Goal: Task Accomplishment & Management: Manage account settings

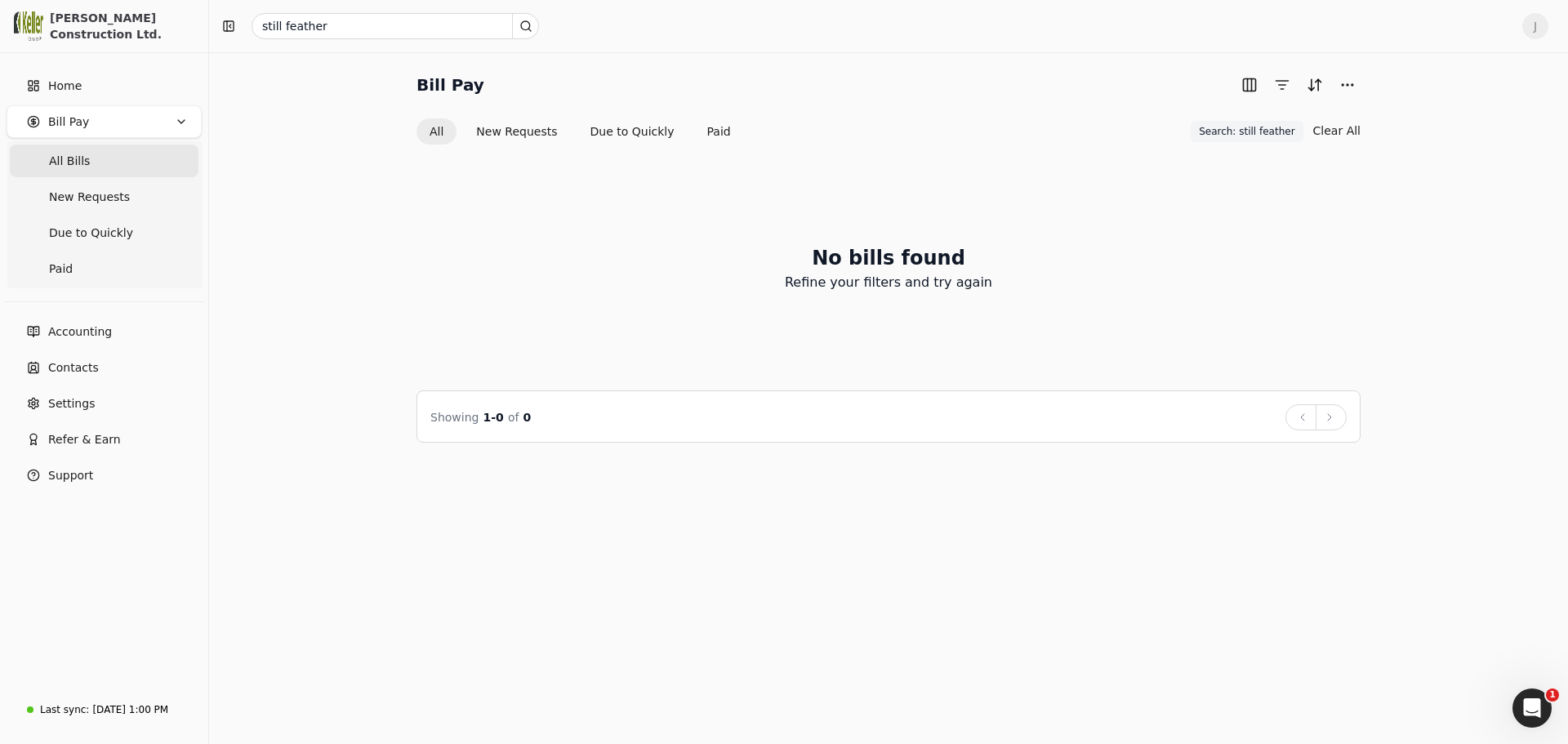
click at [498, 287] on div "No bills found Refine your filters and try again" at bounding box center [889, 267] width 944 height 205
click at [107, 90] on link "Home" at bounding box center [104, 85] width 195 height 33
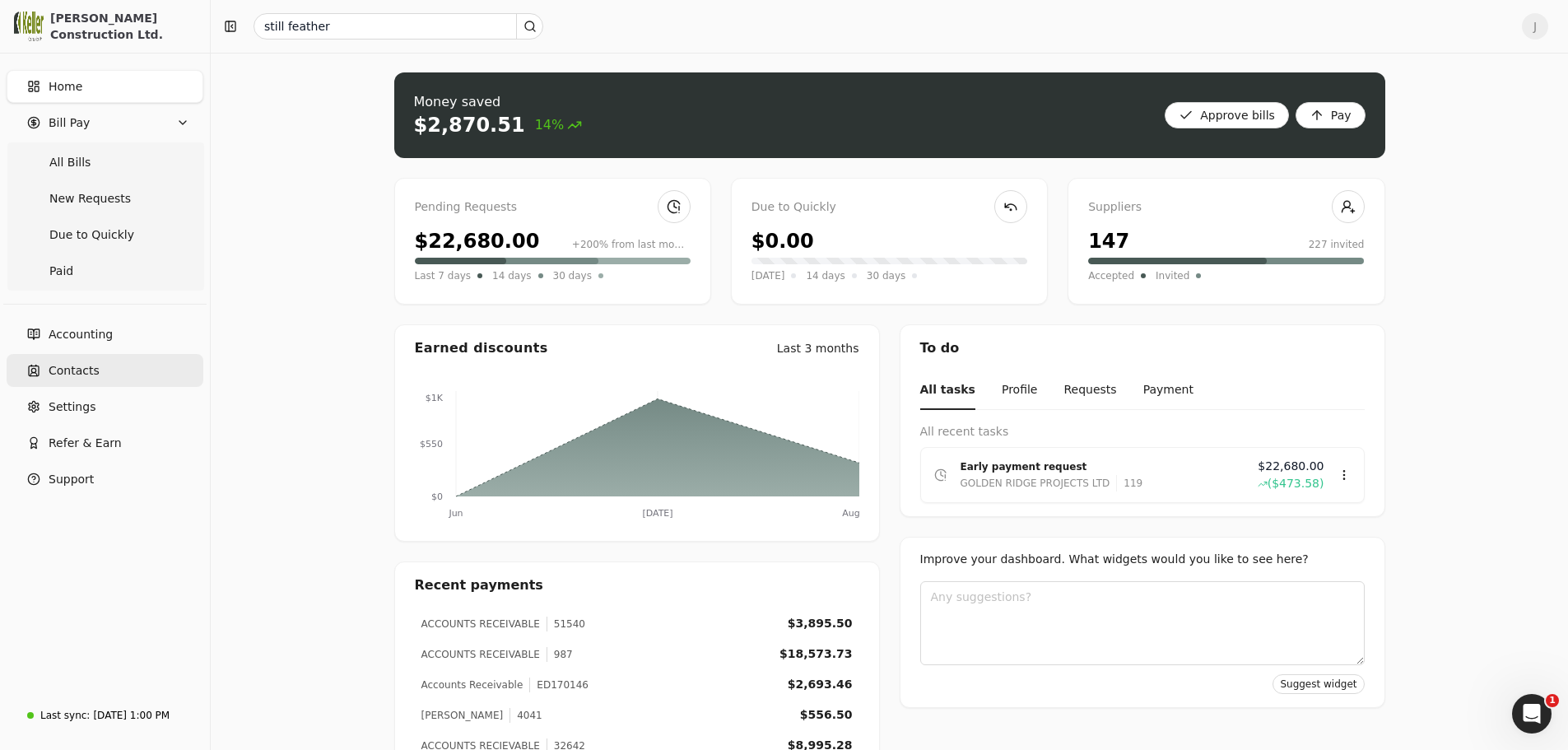
click at [90, 368] on span "Contacts" at bounding box center [73, 371] width 51 height 17
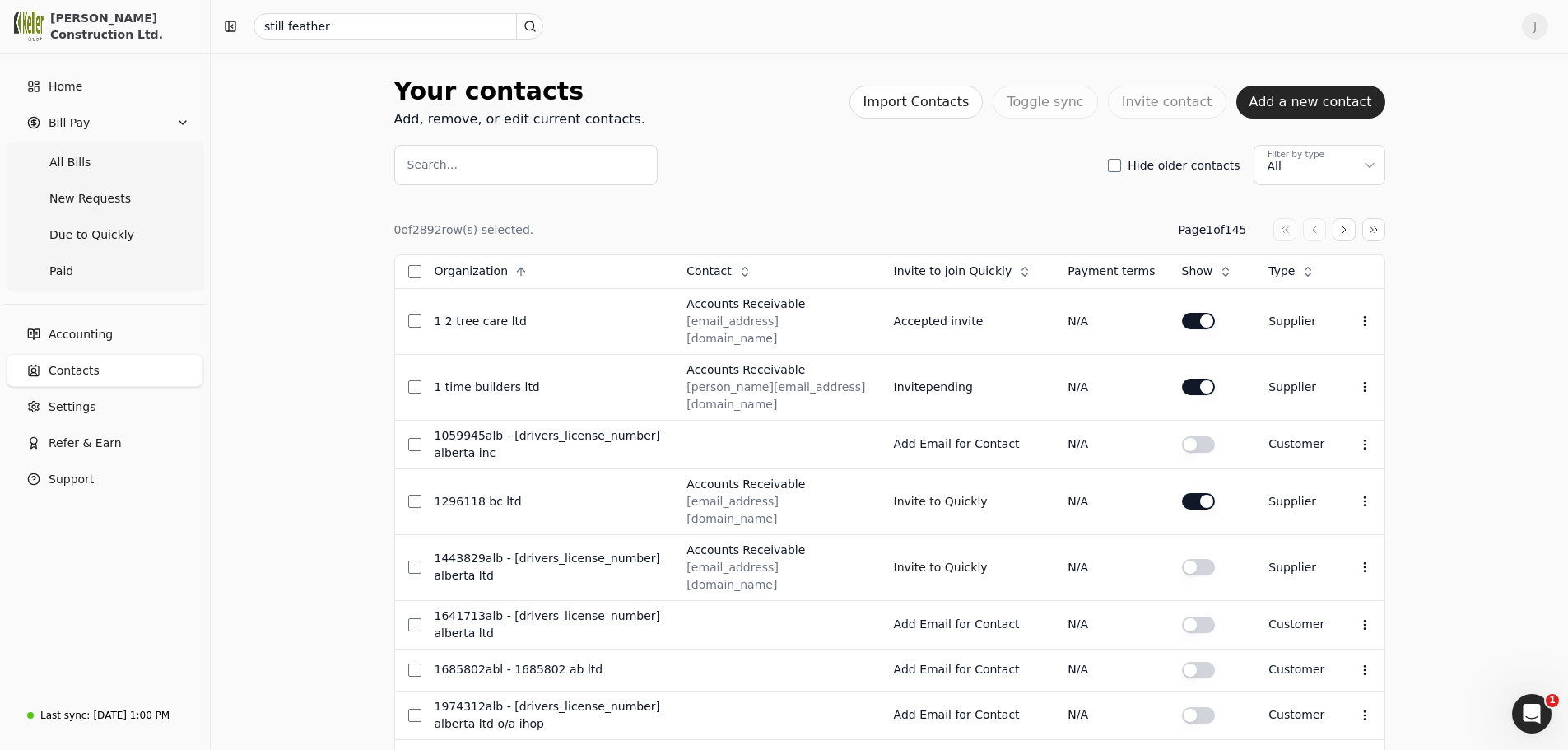
click at [1317, 95] on button "Add a new contact" at bounding box center [1310, 102] width 149 height 33
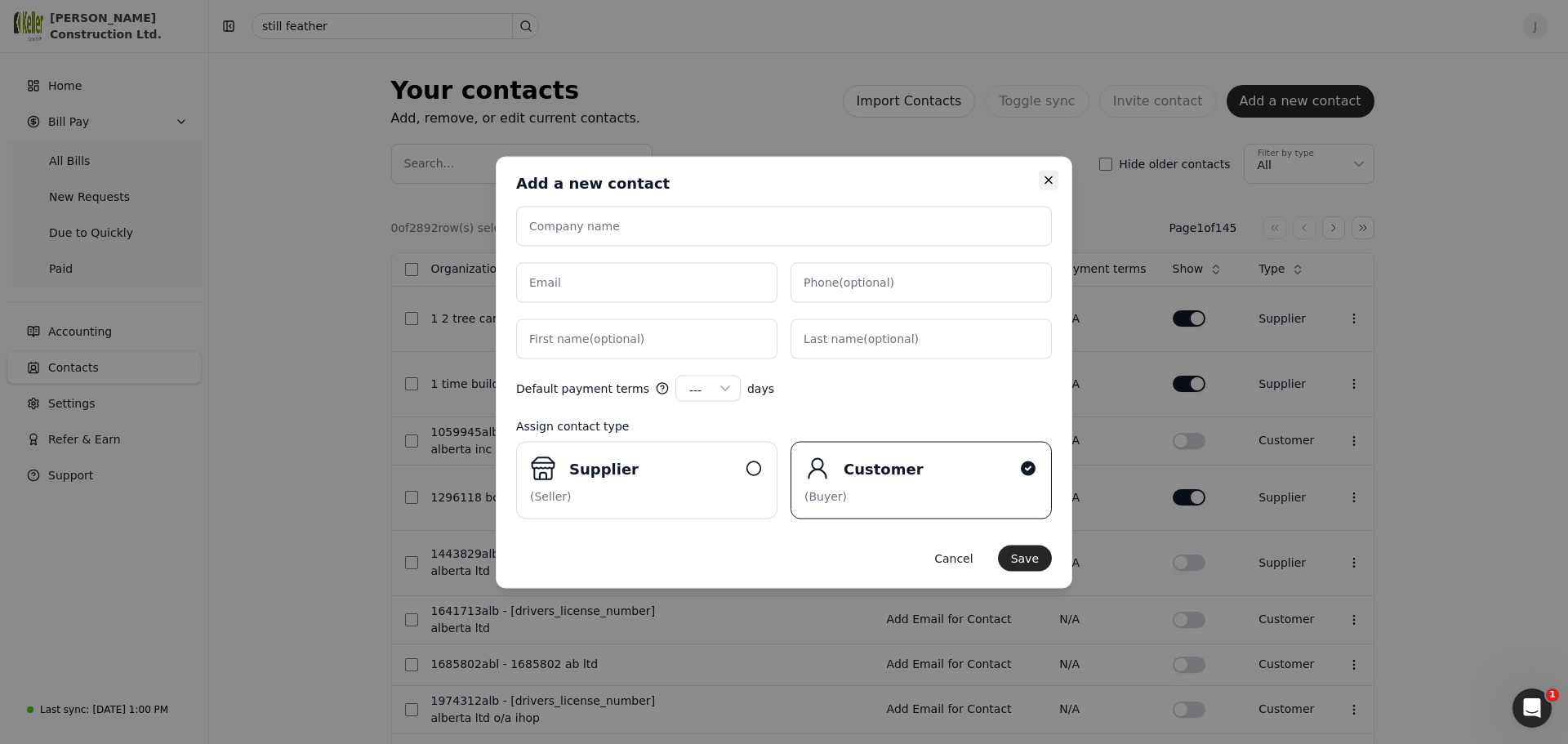
click at [1054, 179] on icon "button" at bounding box center [1049, 179] width 13 height 13
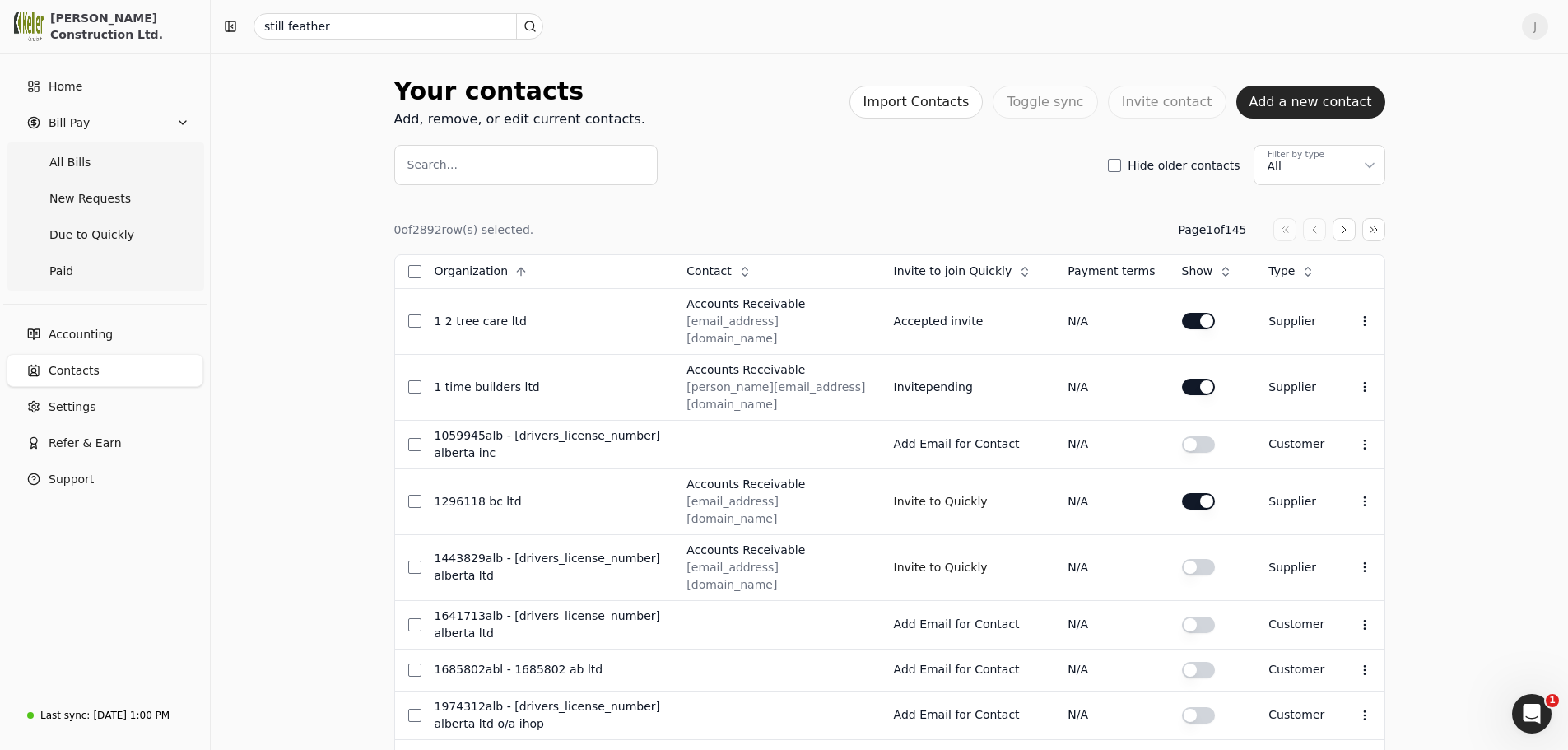
click at [999, 166] on div "Search... Hide older contacts Filter by type All" at bounding box center [890, 164] width 991 height 40
click at [103, 339] on span "Accounting" at bounding box center [80, 334] width 64 height 17
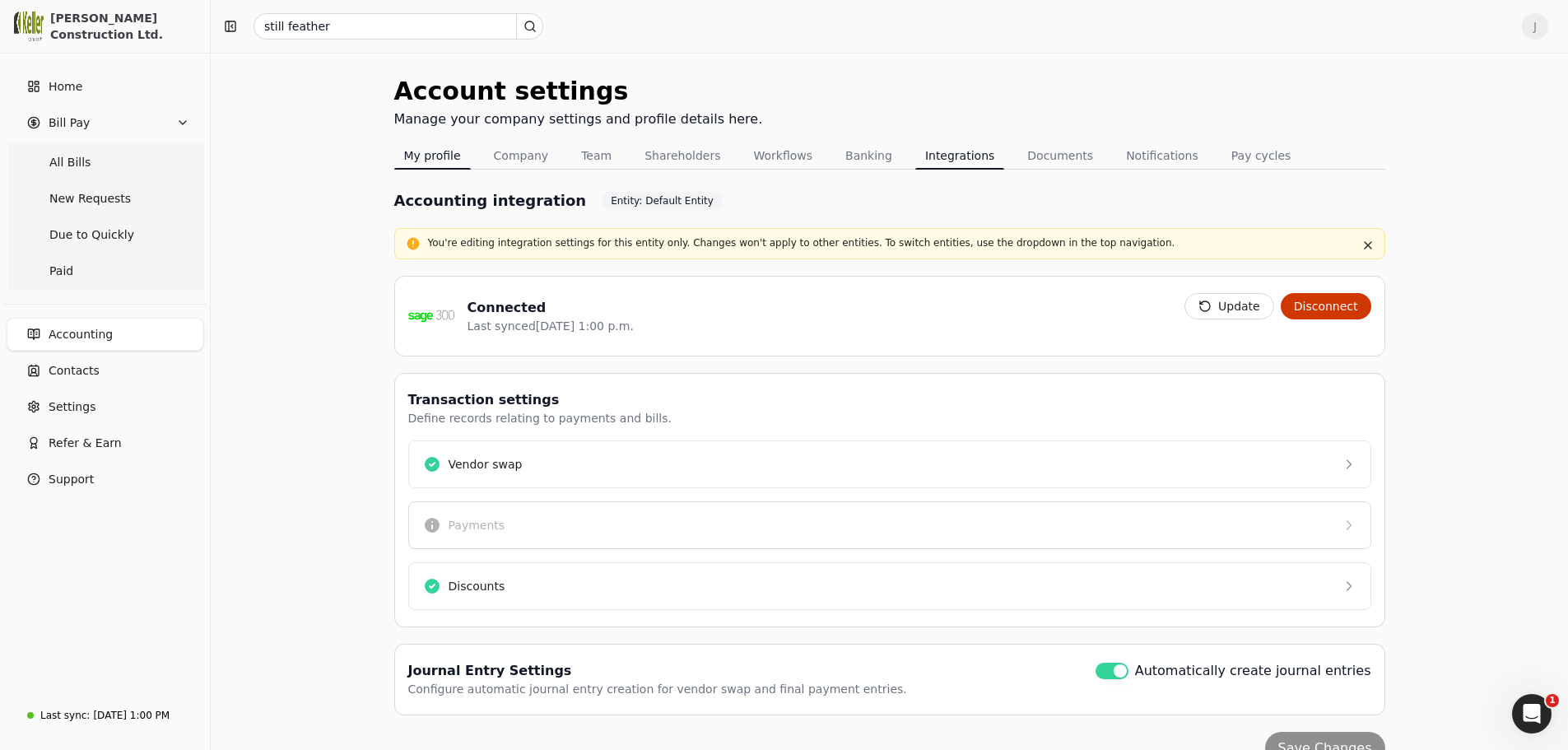
click at [452, 154] on button "My profile" at bounding box center [433, 156] width 77 height 27
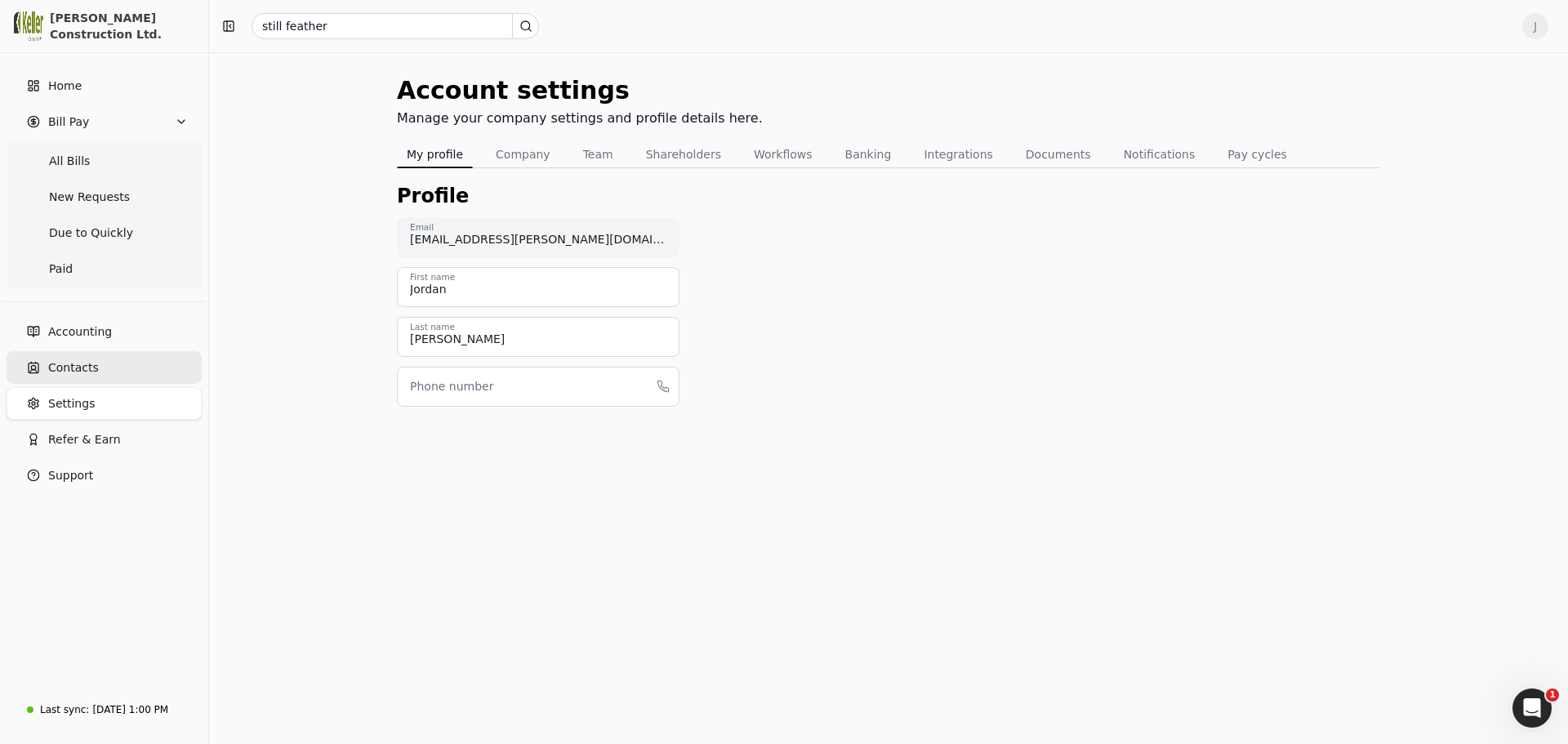
click at [128, 370] on link "Contacts" at bounding box center [104, 368] width 195 height 33
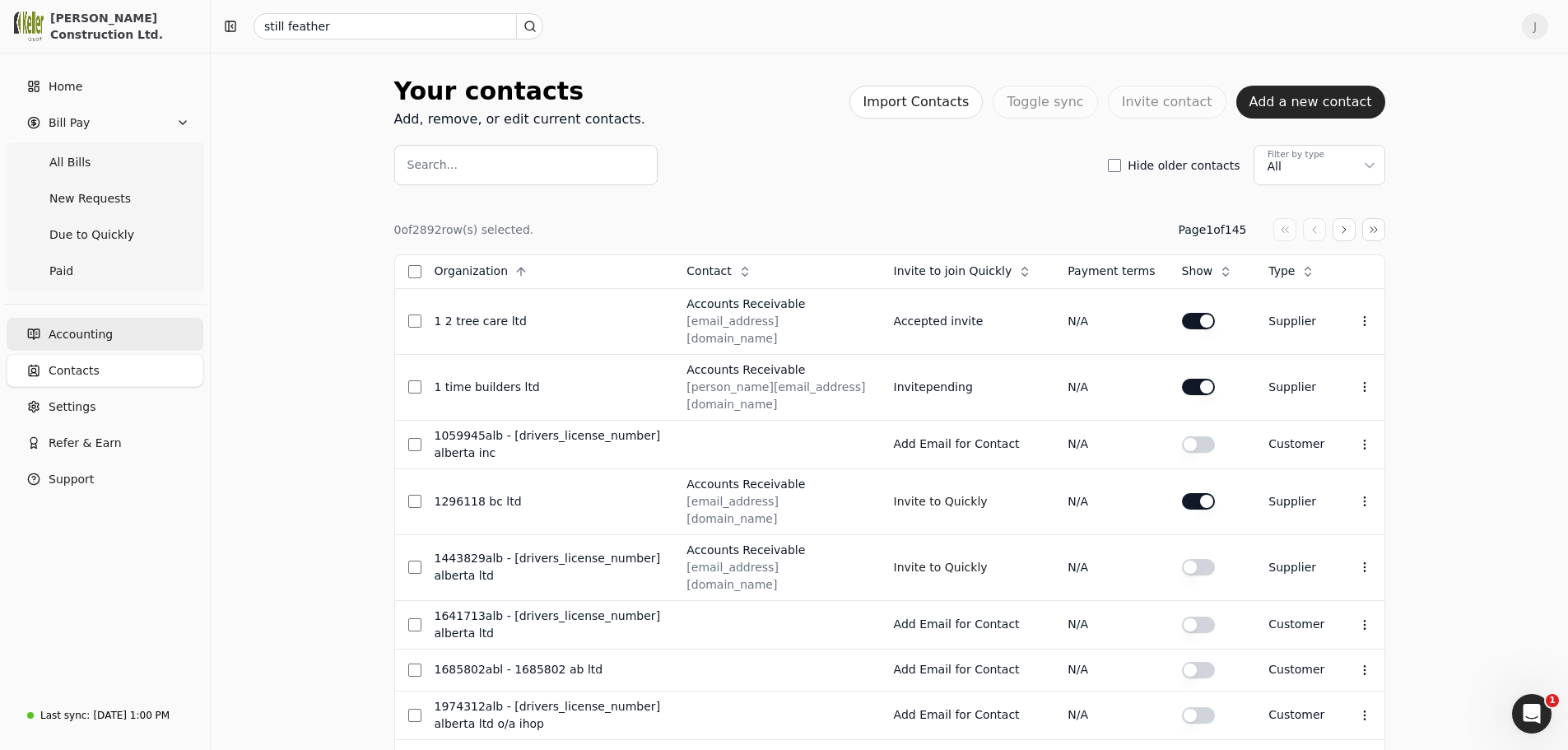
click at [140, 327] on link "Accounting" at bounding box center [104, 334] width 196 height 33
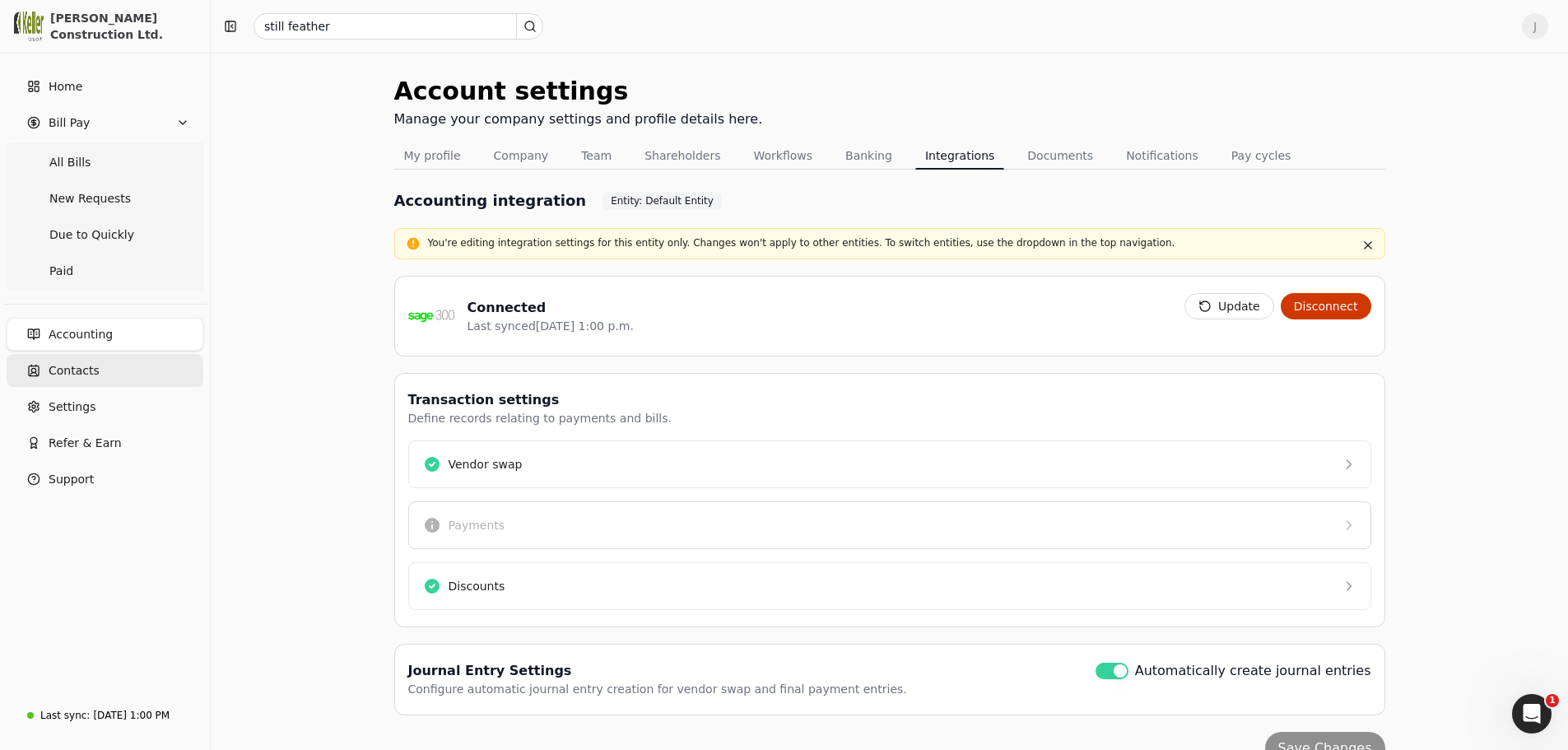
click at [118, 369] on link "Contacts" at bounding box center [104, 371] width 196 height 33
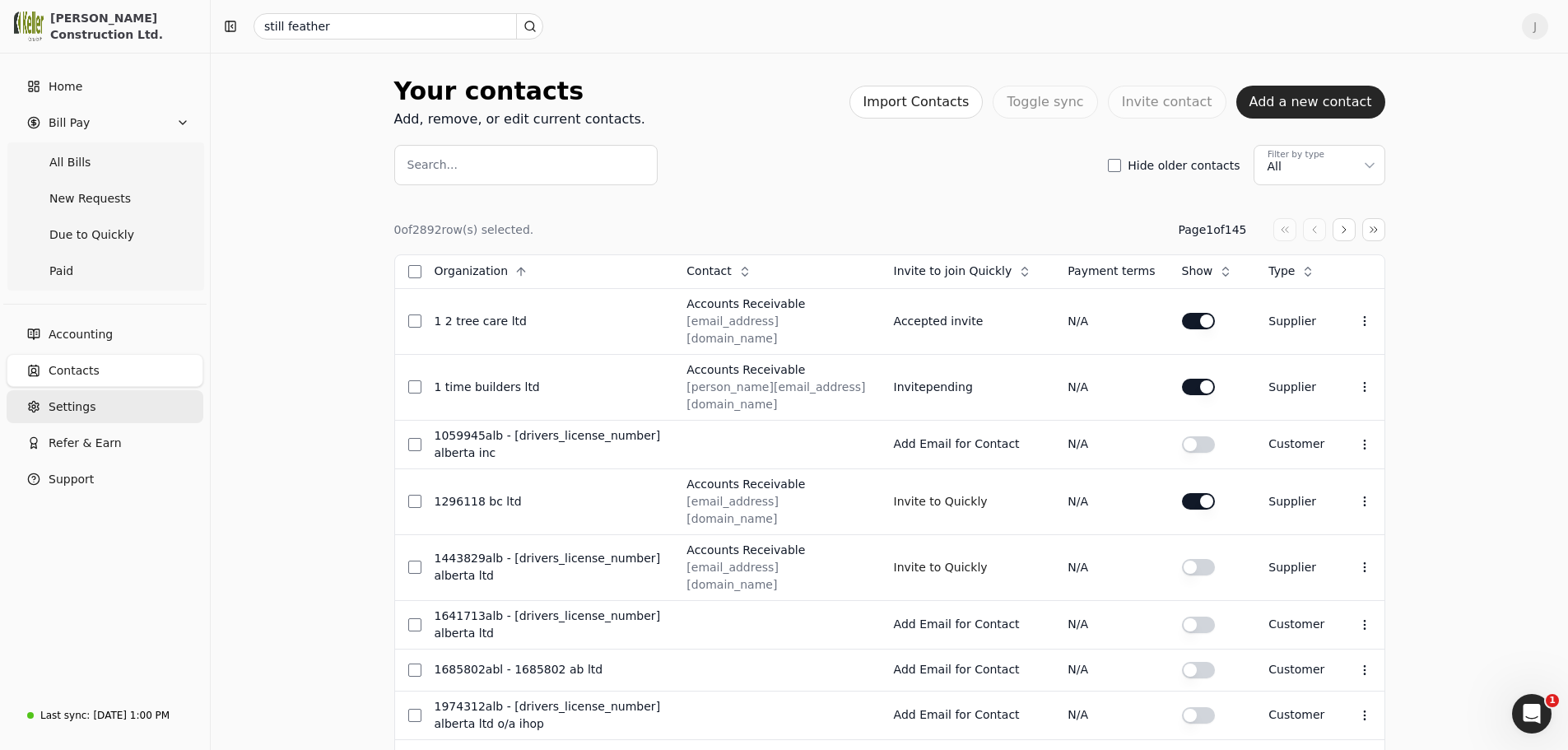
click at [104, 403] on link "Settings" at bounding box center [104, 406] width 196 height 33
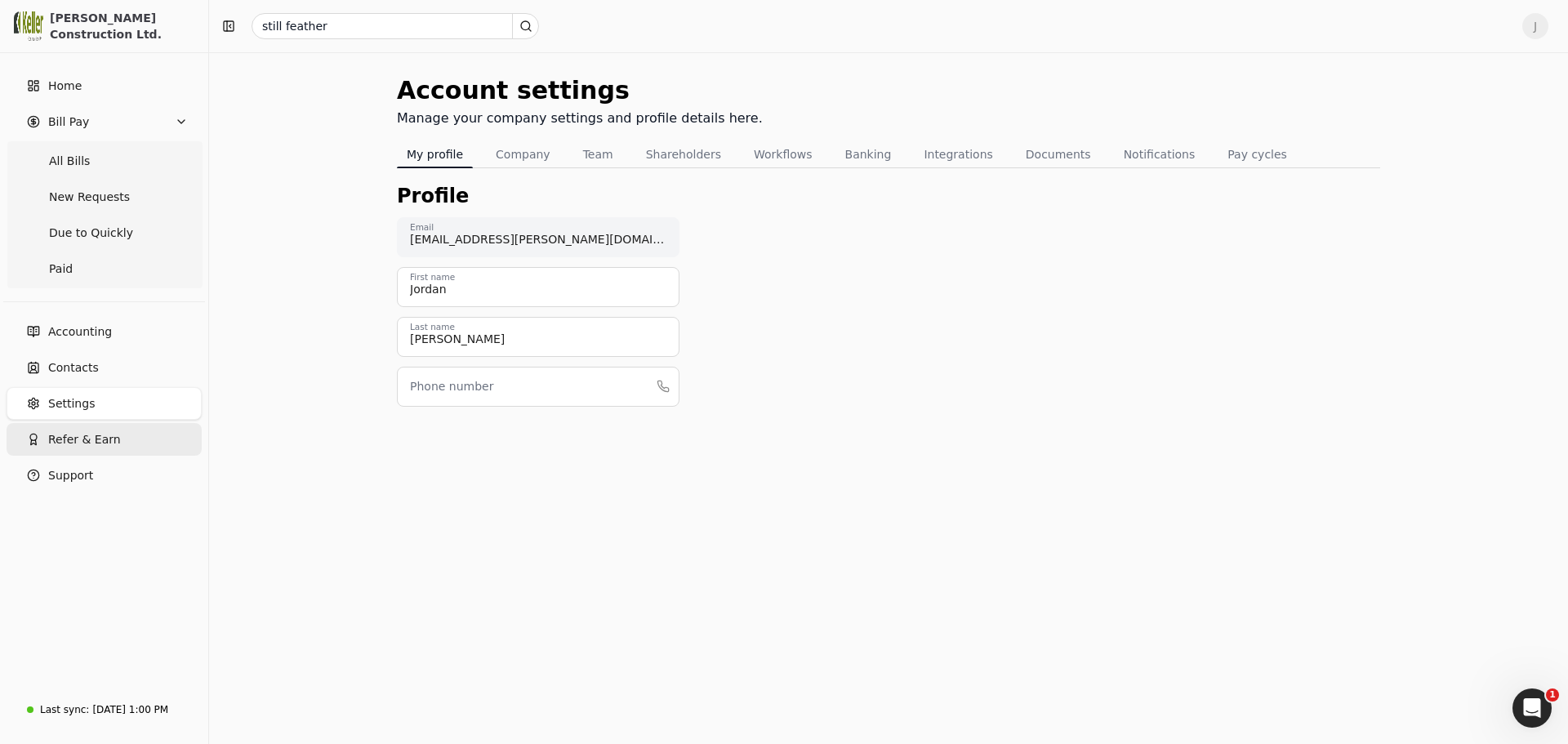
click at [67, 448] on button "Refer & Earn" at bounding box center [104, 439] width 195 height 33
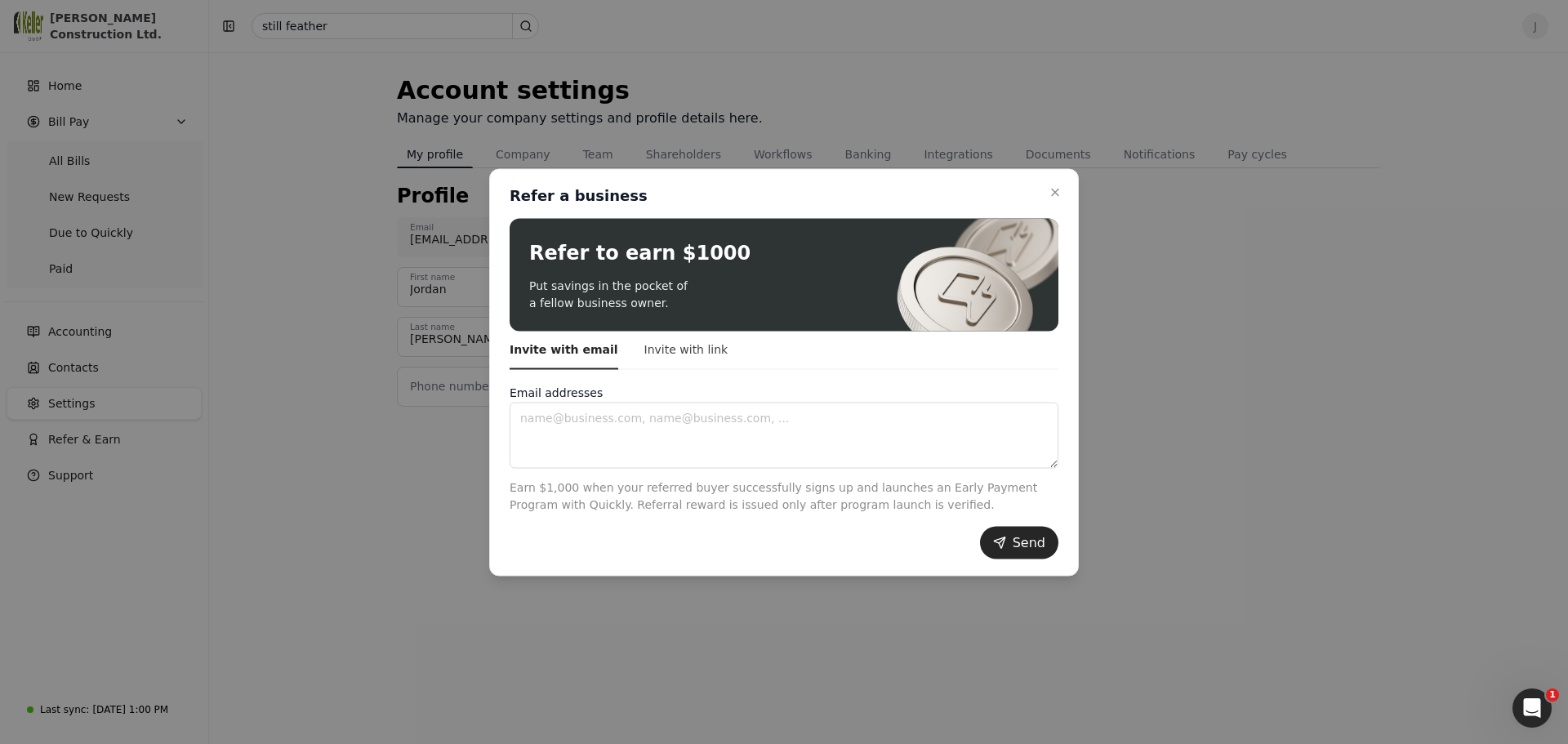
click at [687, 352] on button "Invite with link" at bounding box center [687, 349] width 84 height 38
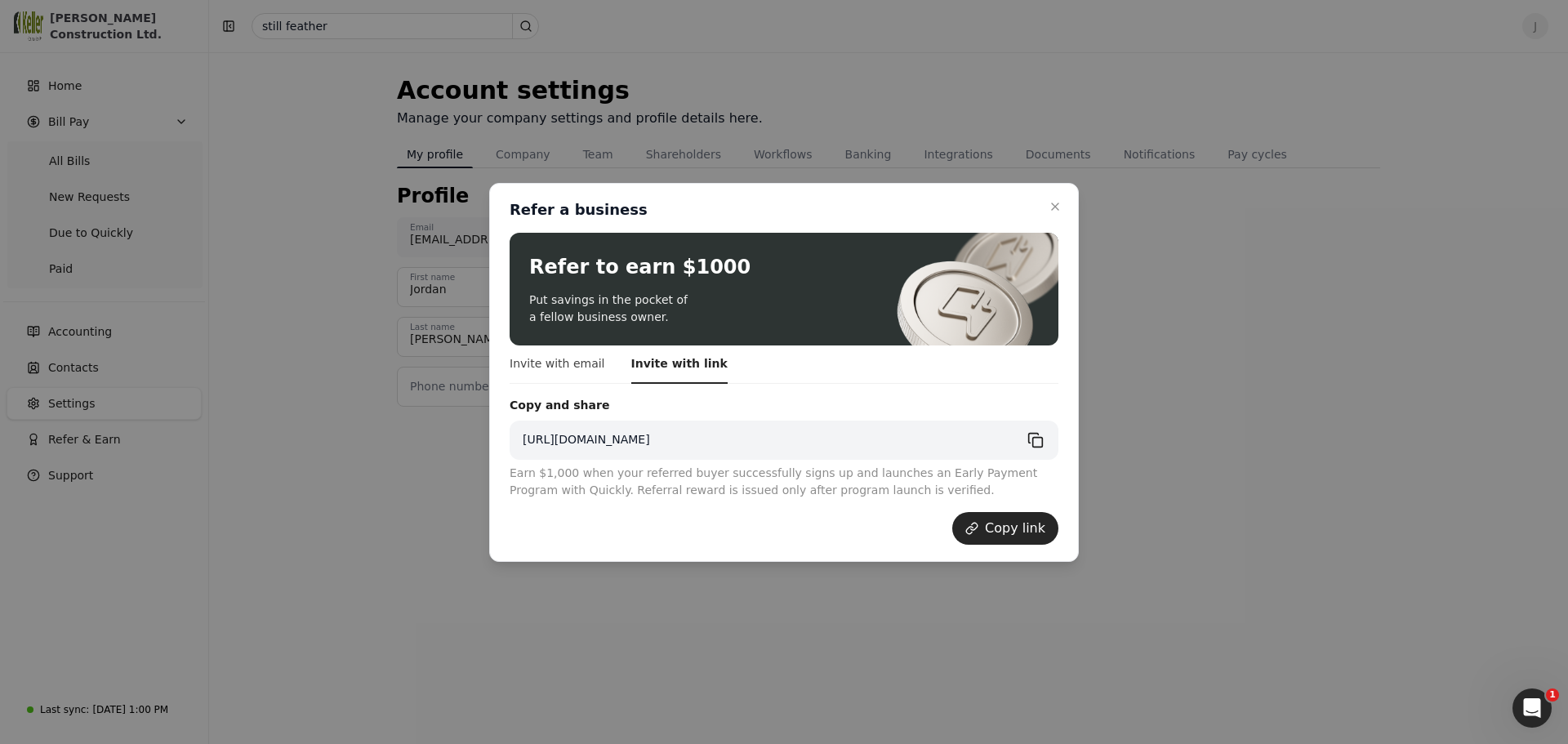
click at [578, 358] on button "Invite with email" at bounding box center [557, 364] width 96 height 38
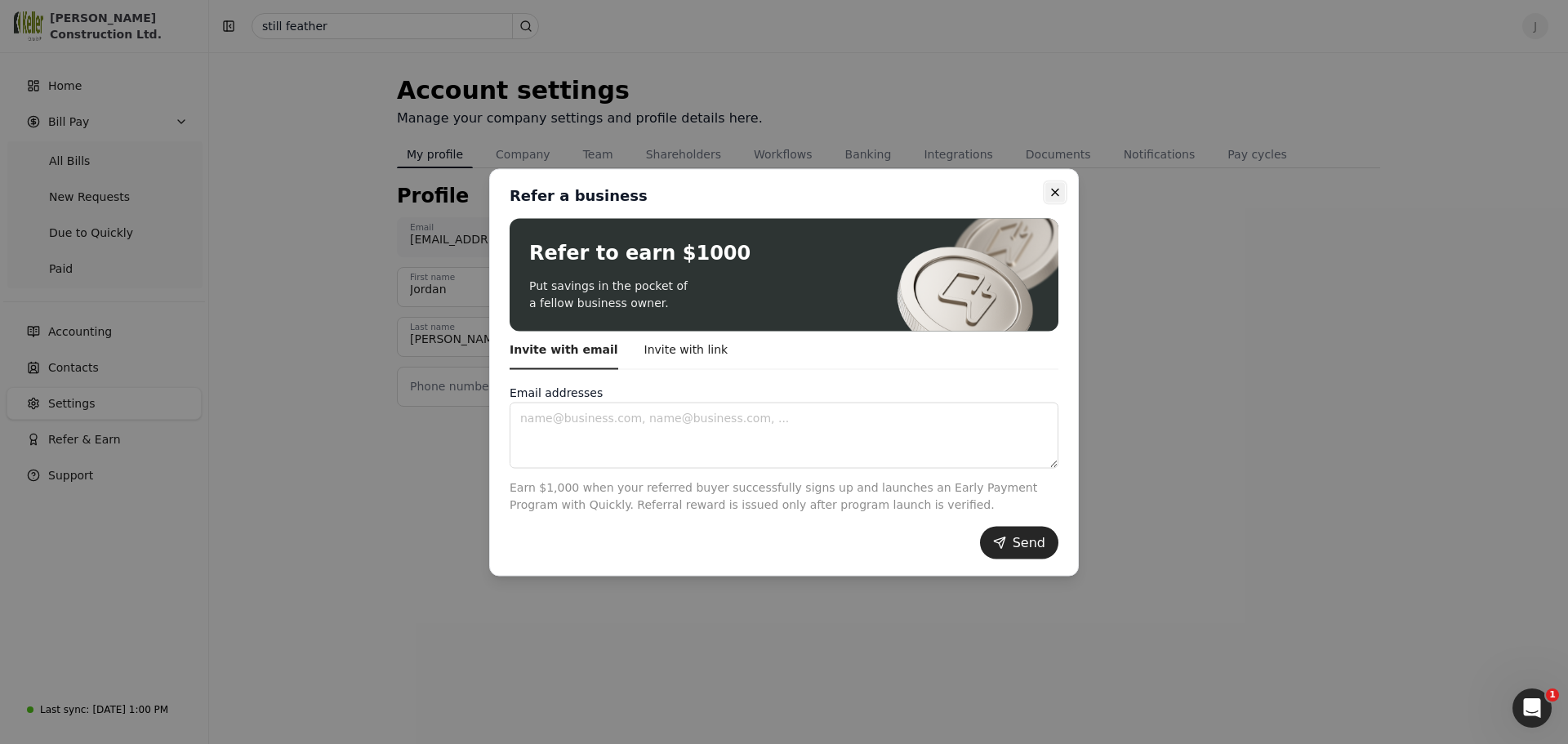
click at [1057, 189] on icon "button" at bounding box center [1055, 191] width 13 height 13
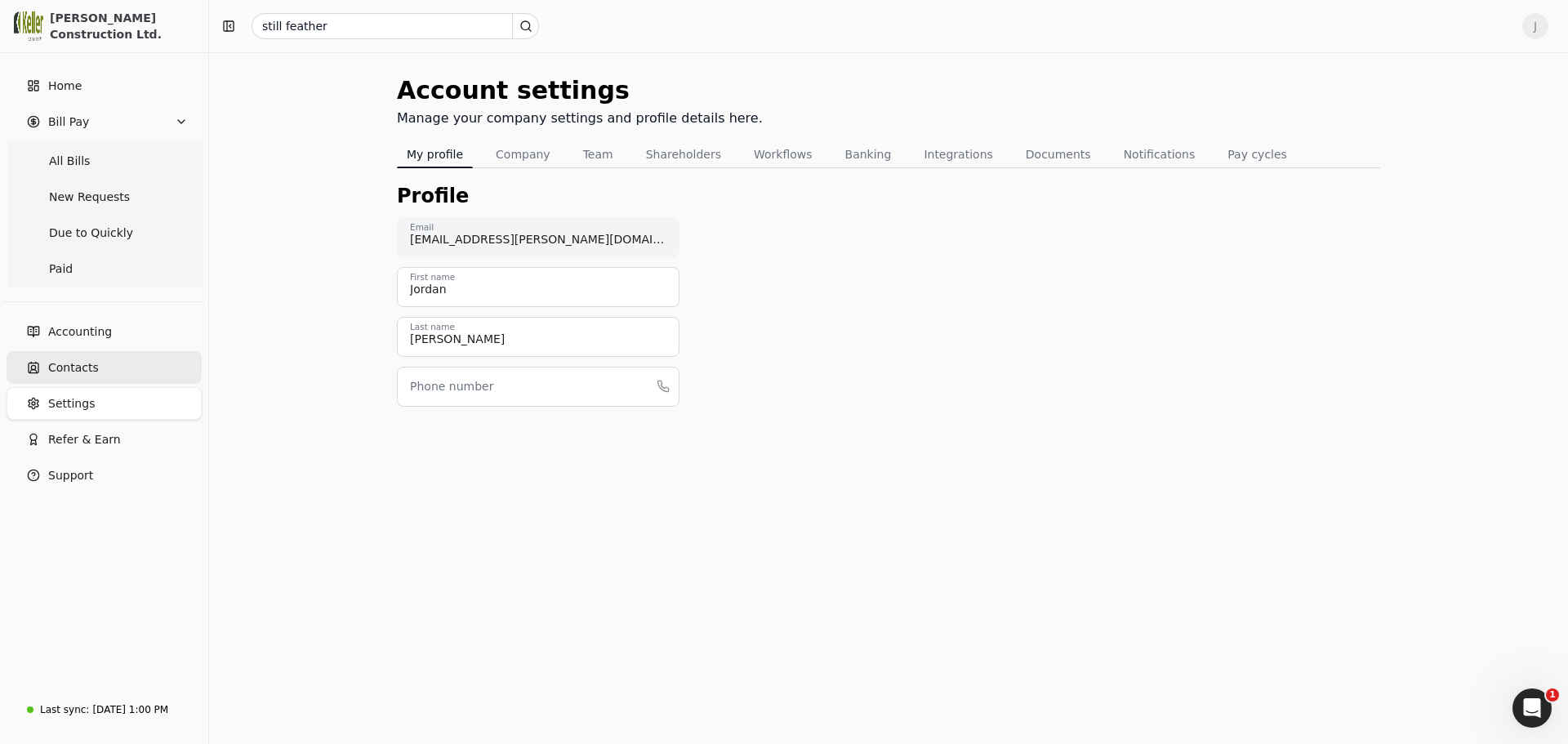
click at [110, 365] on link "Contacts" at bounding box center [104, 368] width 195 height 33
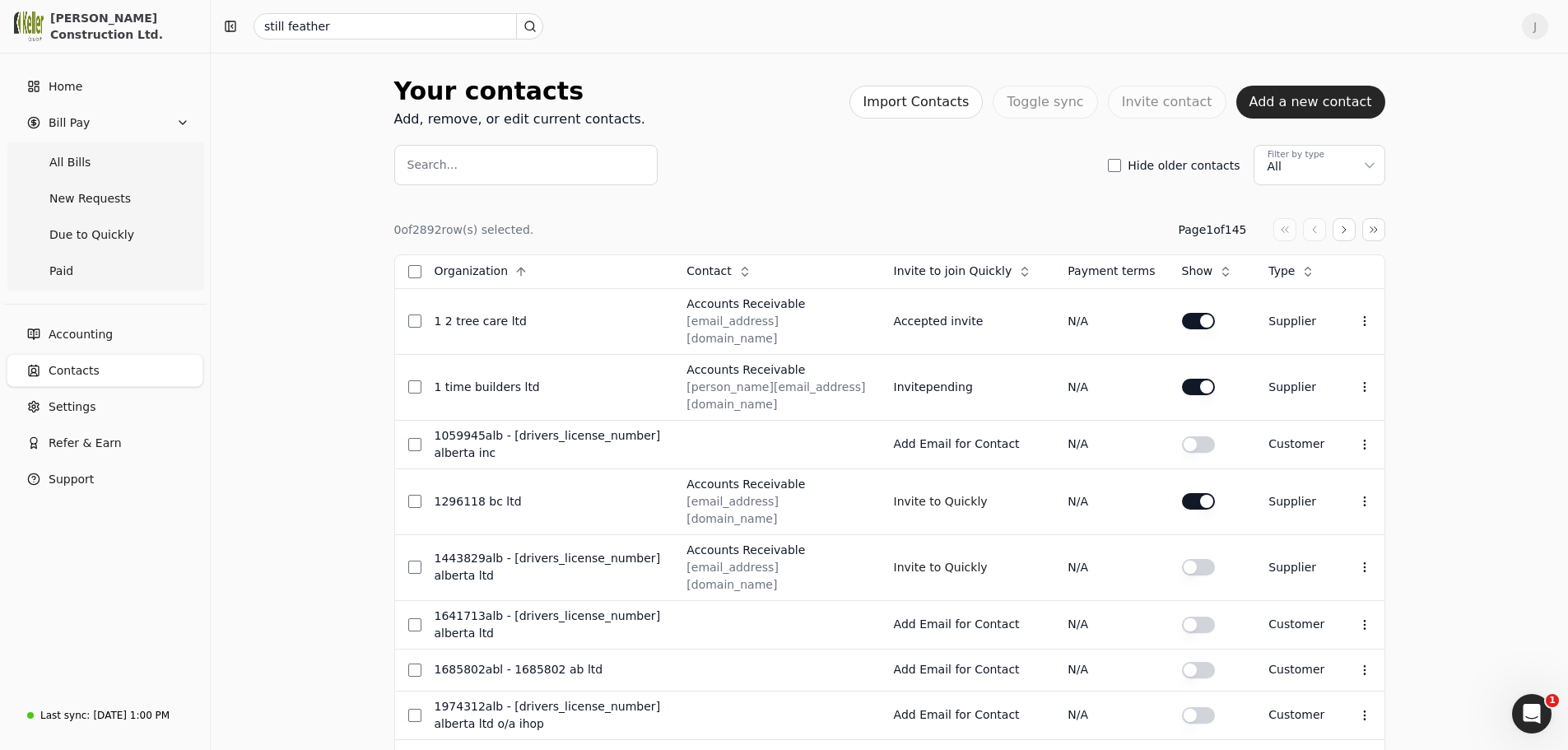
click at [1340, 111] on button "Add a new contact" at bounding box center [1310, 102] width 149 height 33
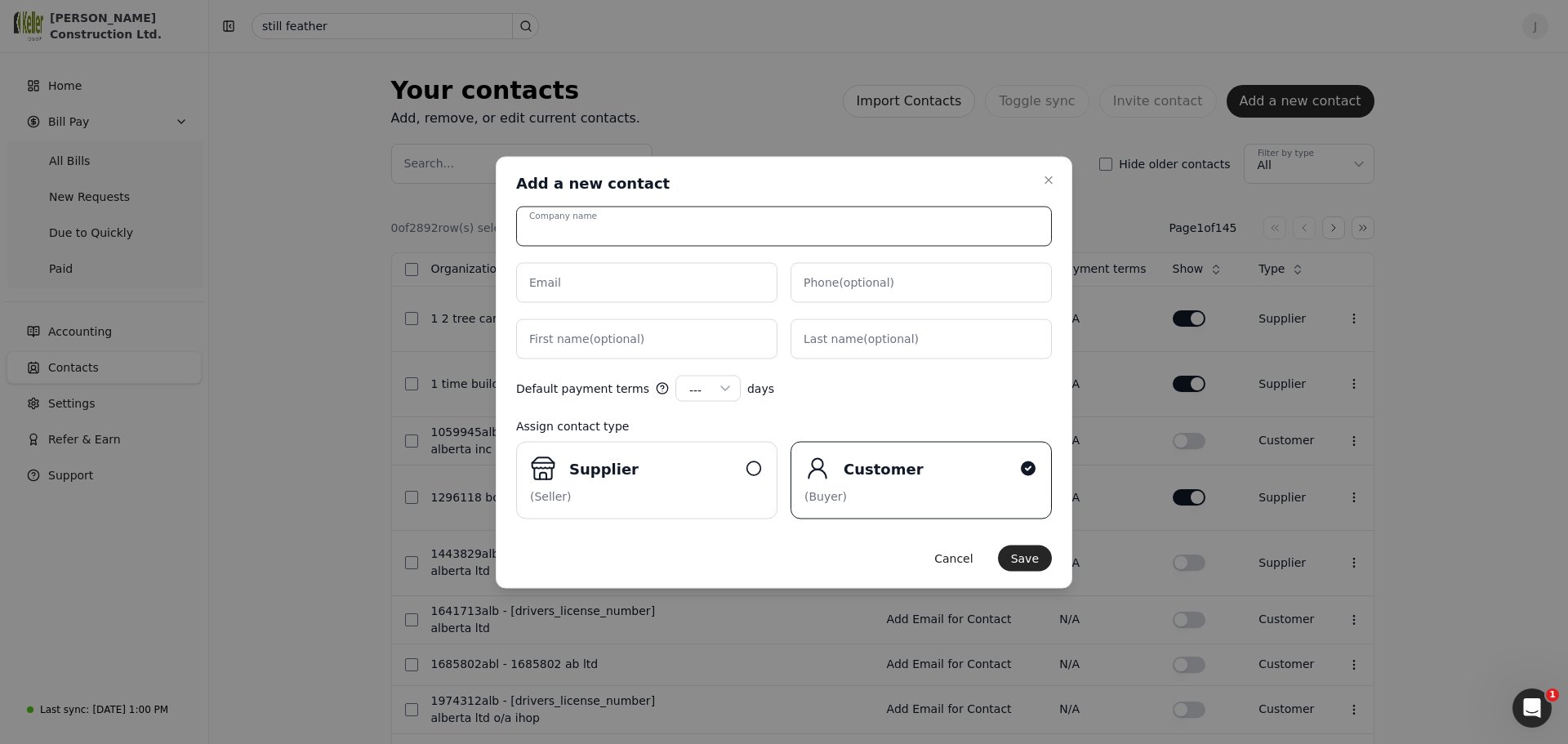
click at [666, 234] on input "Company name" at bounding box center [784, 225] width 536 height 40
type input "Still Feather"
type input "[PERSON_NAME][EMAIL_ADDRESS][DOMAIN_NAME]"
type name "[PERSON_NAME]"
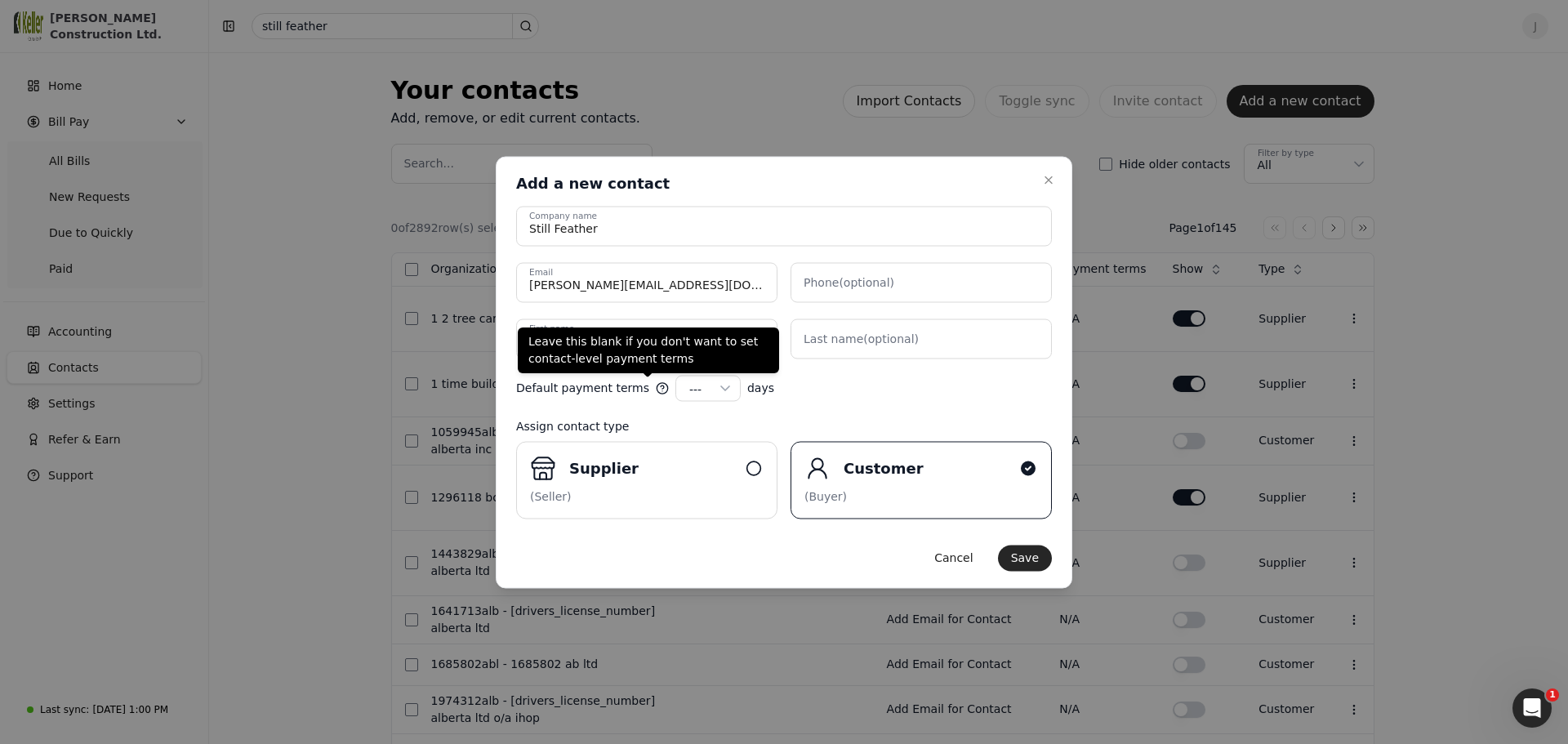
click at [718, 386] on icon "button" at bounding box center [726, 388] width 16 height 16
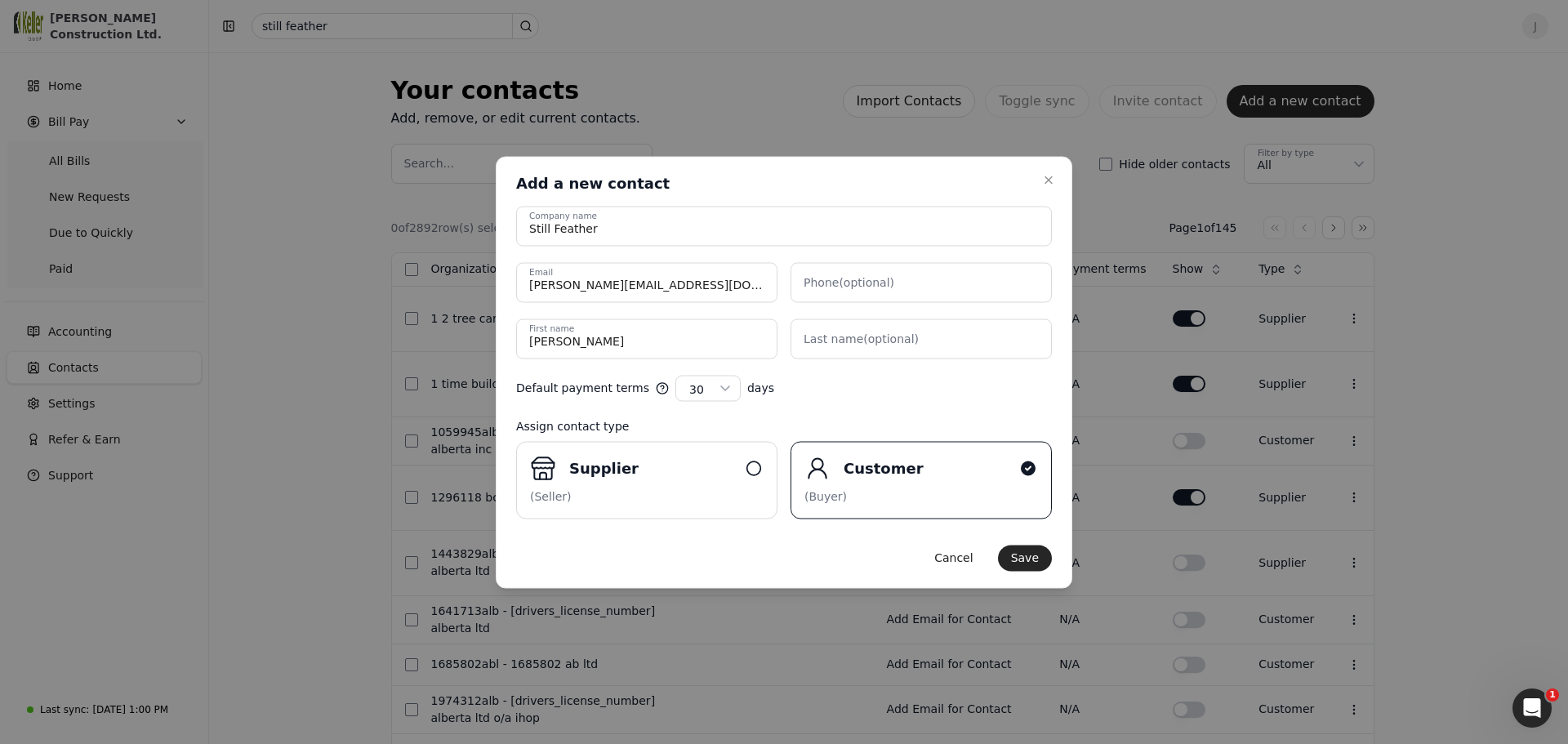
click at [841, 399] on div "Default payment terms 30 --- 15 30 45 60 90 100 120 days" at bounding box center [784, 388] width 536 height 27
click at [697, 484] on label "Supplier (Seller)" at bounding box center [647, 480] width 261 height 78
click at [0, 0] on input "Supplier (Seller)" at bounding box center [0, 0] width 0 height 0
drag, startPoint x: 888, startPoint y: 169, endPoint x: 316, endPoint y: 178, distance: 572.1
click at [316, 178] on body "[PERSON_NAME] Construction Ltd. Home Bill Pay All Bills New Requests Due to Qui…" at bounding box center [778, 758] width 1556 height 1516
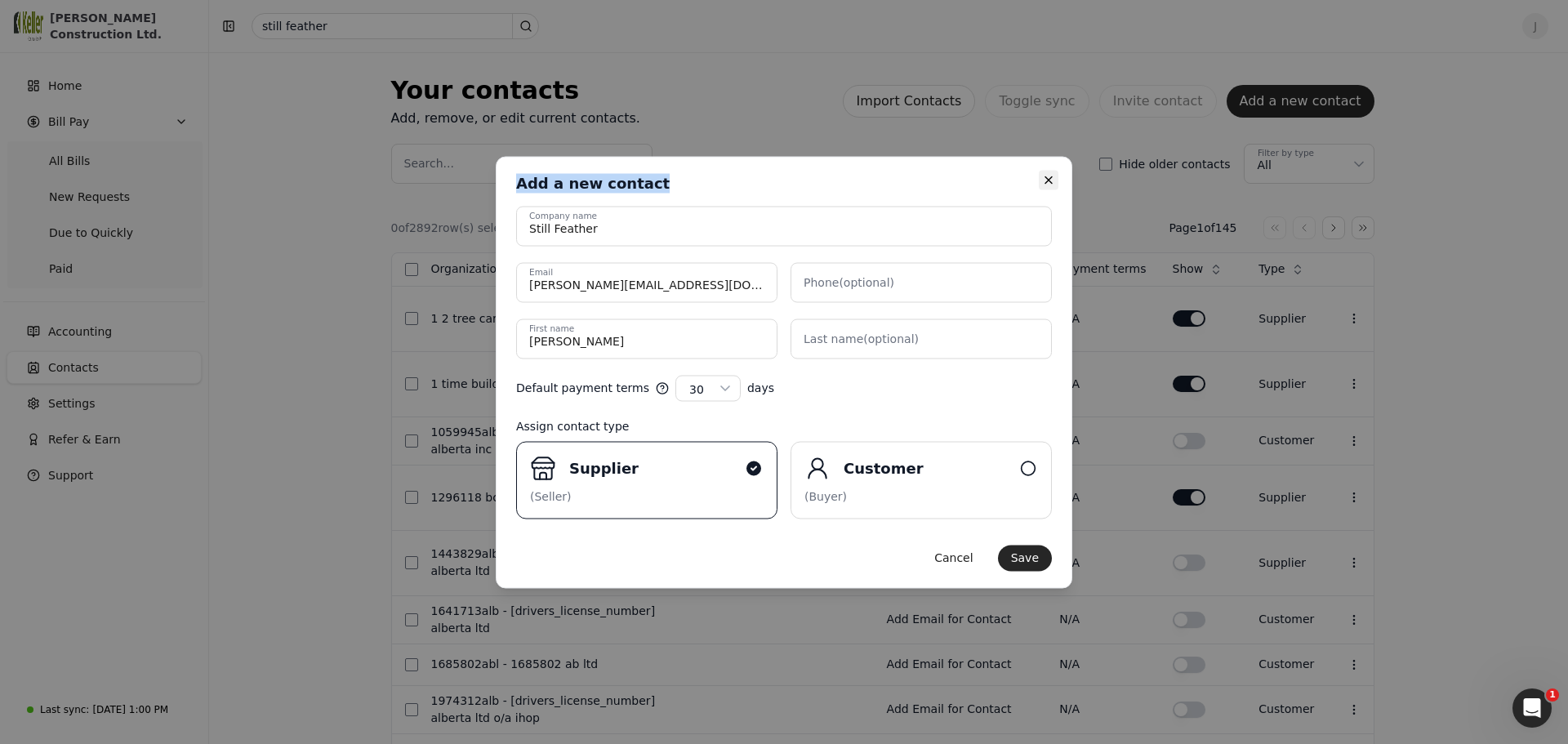
click at [1049, 176] on icon "button" at bounding box center [1049, 179] width 13 height 13
select select "---"
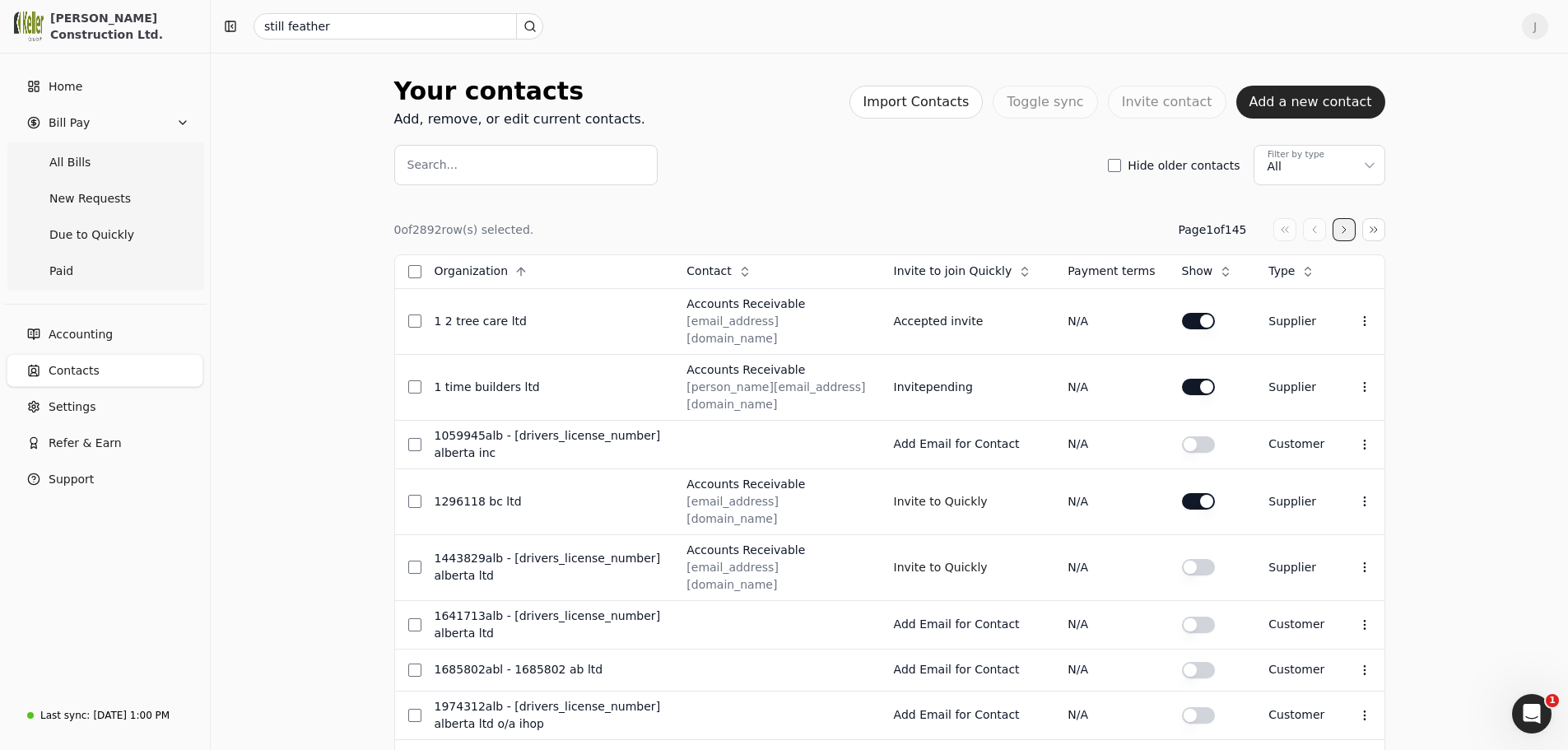
click at [1338, 228] on button "button" at bounding box center [1344, 229] width 23 height 23
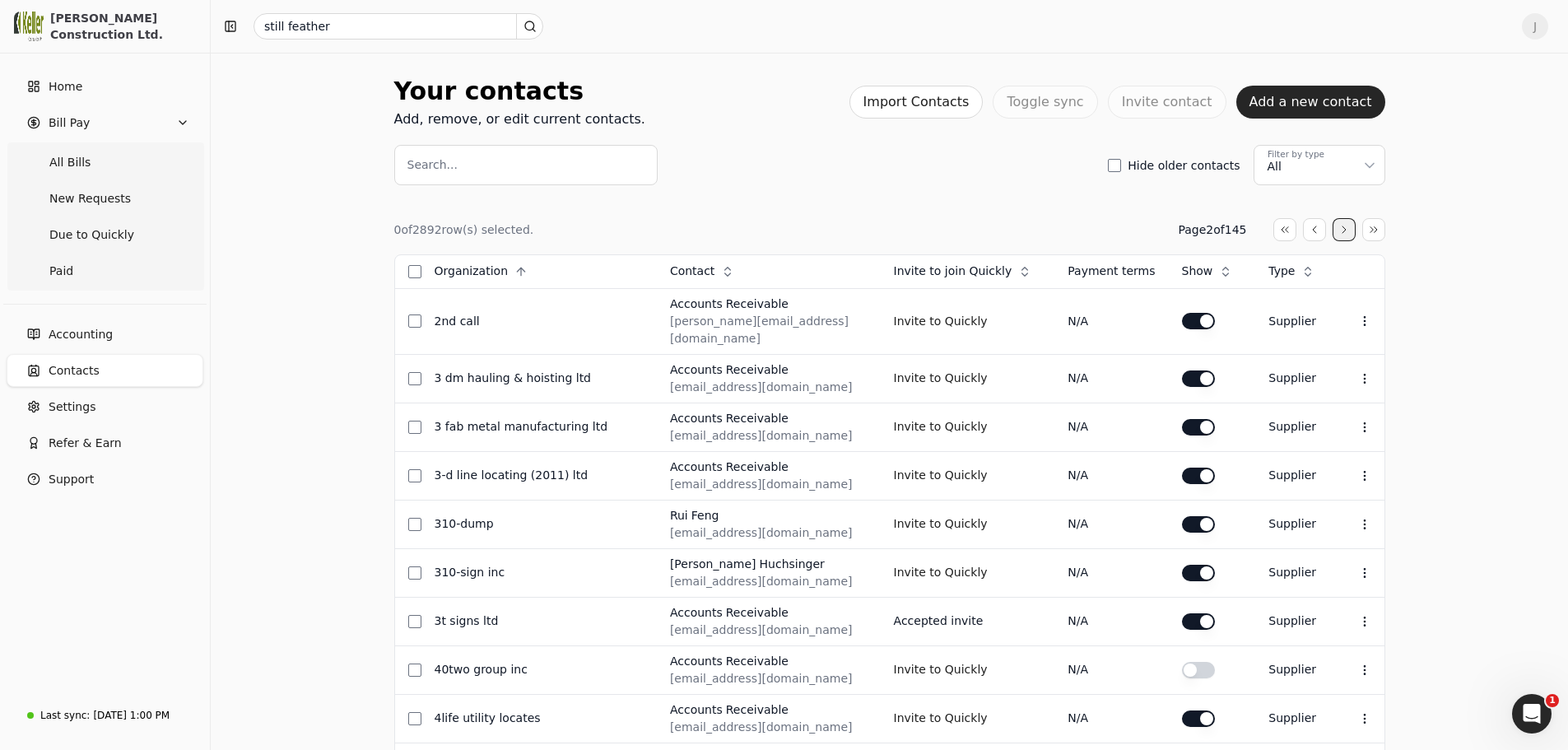
click at [1347, 235] on button "button" at bounding box center [1344, 229] width 23 height 23
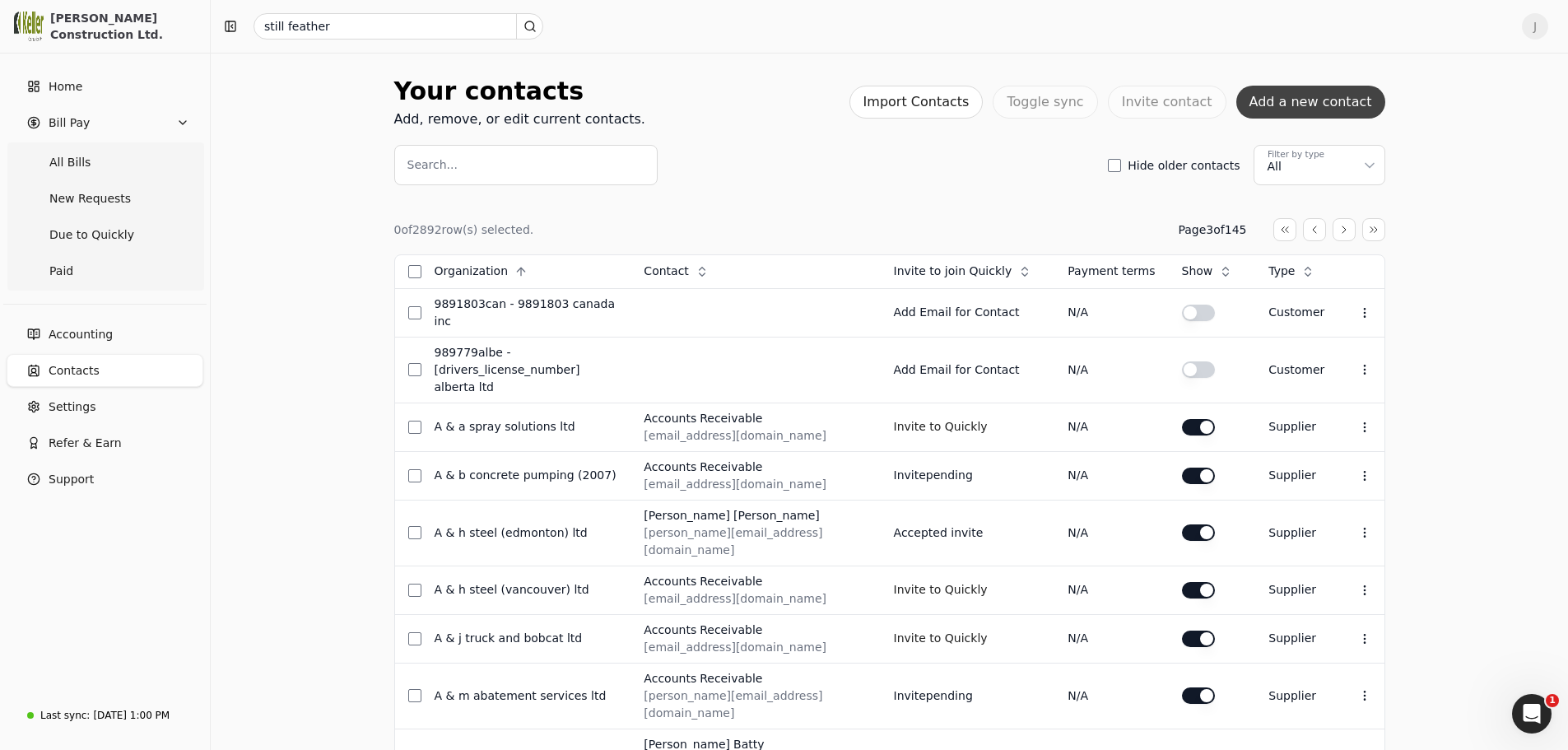
click at [1287, 100] on button "Add a new contact" at bounding box center [1310, 102] width 149 height 33
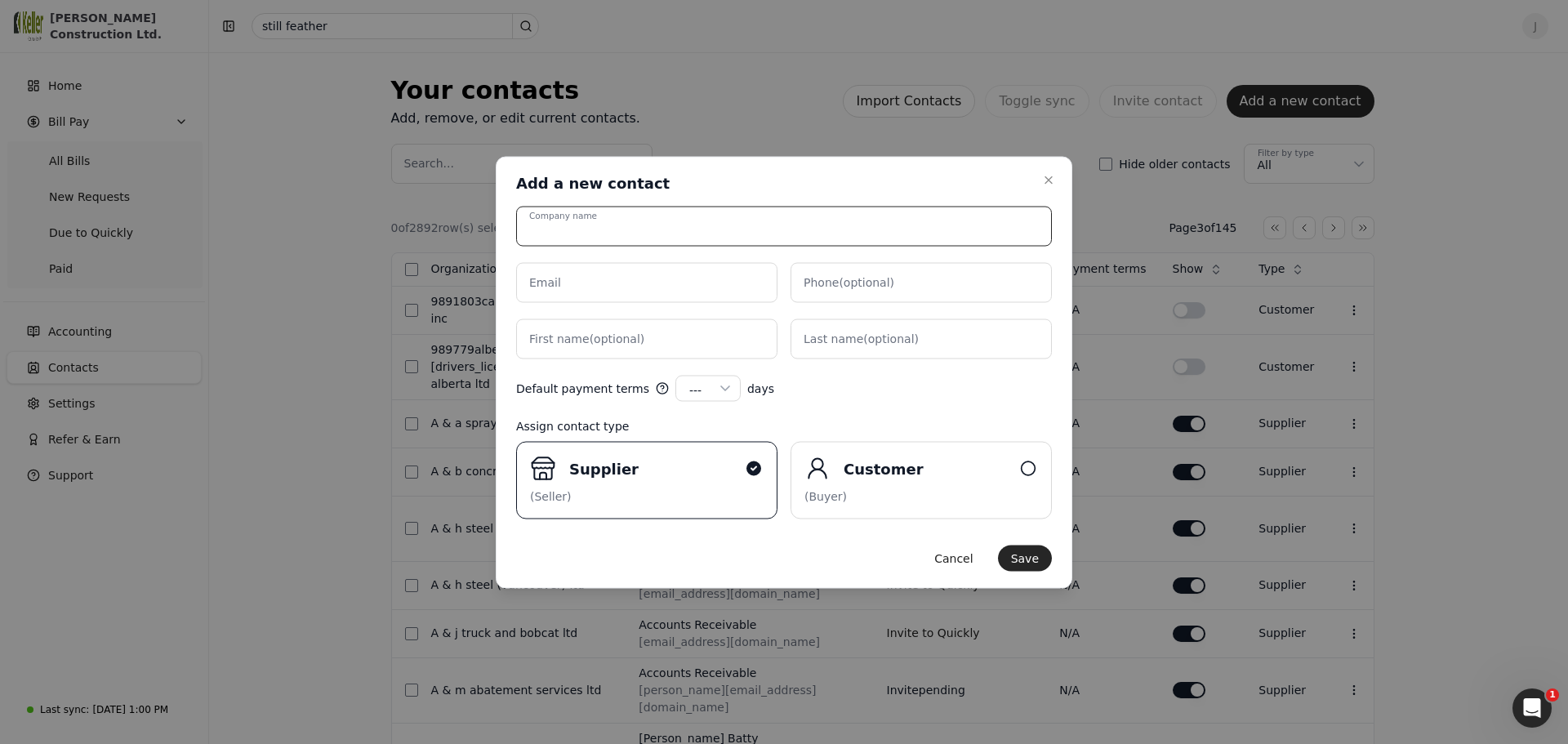
click at [668, 229] on input "Company name" at bounding box center [784, 225] width 536 height 40
type input "Still Feather"
click at [663, 289] on input "Email" at bounding box center [647, 282] width 261 height 40
paste input "[PERSON_NAME][EMAIL_ADDRESS][DOMAIN_NAME]"
type input "[PERSON_NAME][EMAIL_ADDRESS][DOMAIN_NAME]"
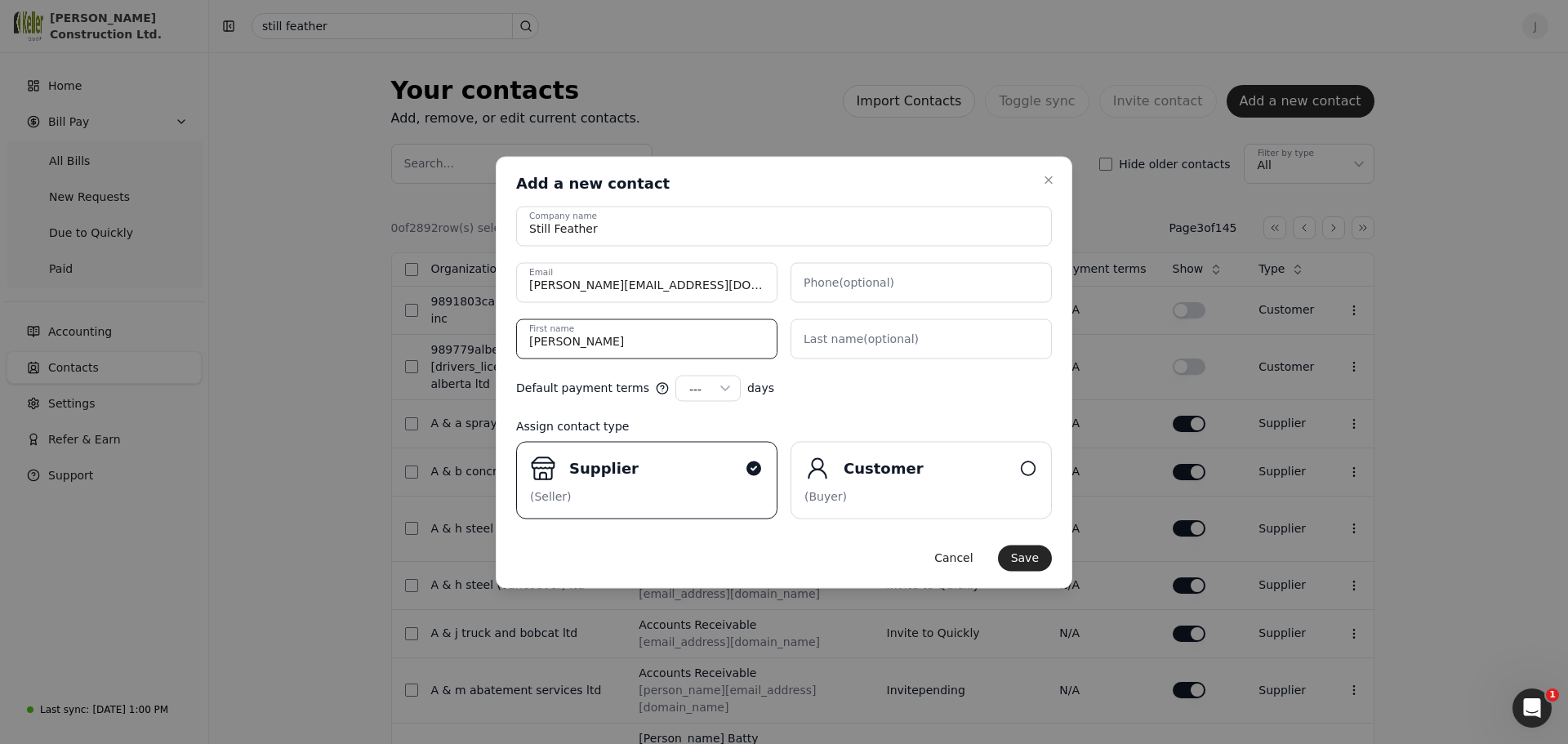
type name "[PERSON_NAME]"
click at [721, 387] on icon "button" at bounding box center [725, 388] width 8 height 4
click at [891, 378] on div "Default payment terms --- --- 15 30 45 60 90 100 120 days" at bounding box center [784, 388] width 536 height 27
click at [681, 490] on div "(Seller)" at bounding box center [647, 496] width 234 height 17
click at [0, 0] on input "Supplier (Seller)" at bounding box center [0, 0] width 0 height 0
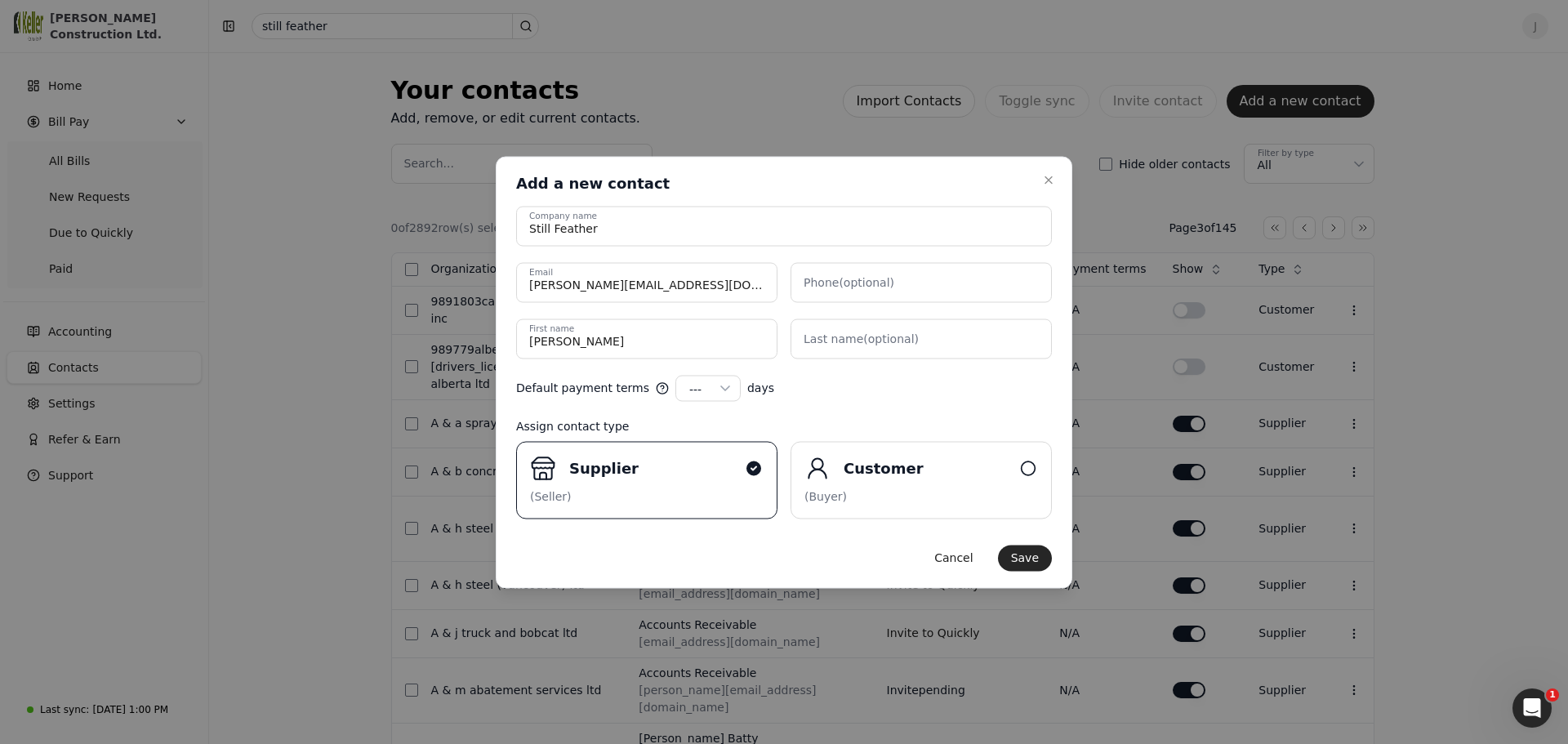
click at [715, 481] on label "Supplier (Seller)" at bounding box center [647, 480] width 261 height 78
click at [0, 0] on input "Supplier (Seller)" at bounding box center [0, 0] width 0 height 0
click at [1025, 562] on button "Save" at bounding box center [1025, 558] width 54 height 27
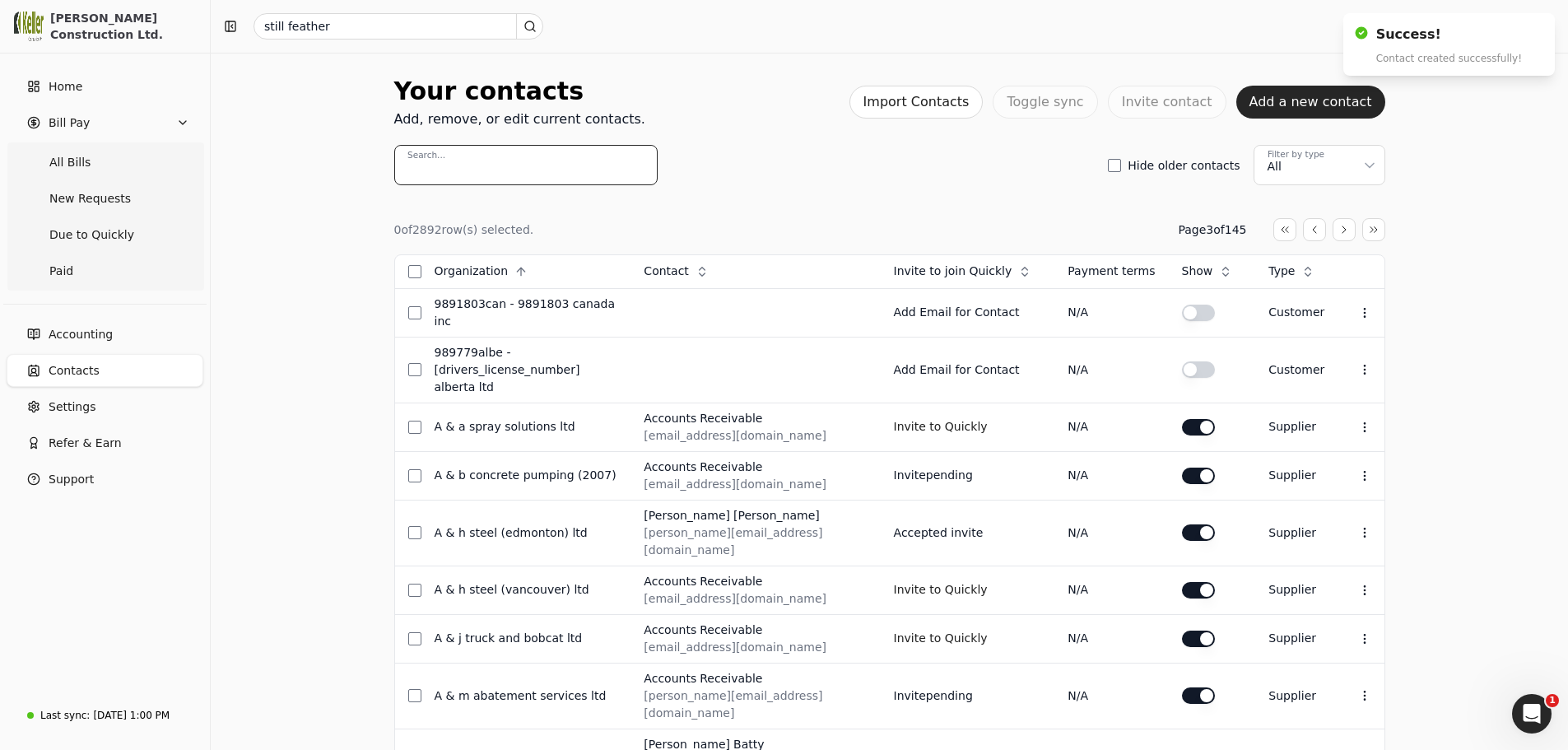
click at [517, 165] on input "Search..." at bounding box center [526, 164] width 263 height 40
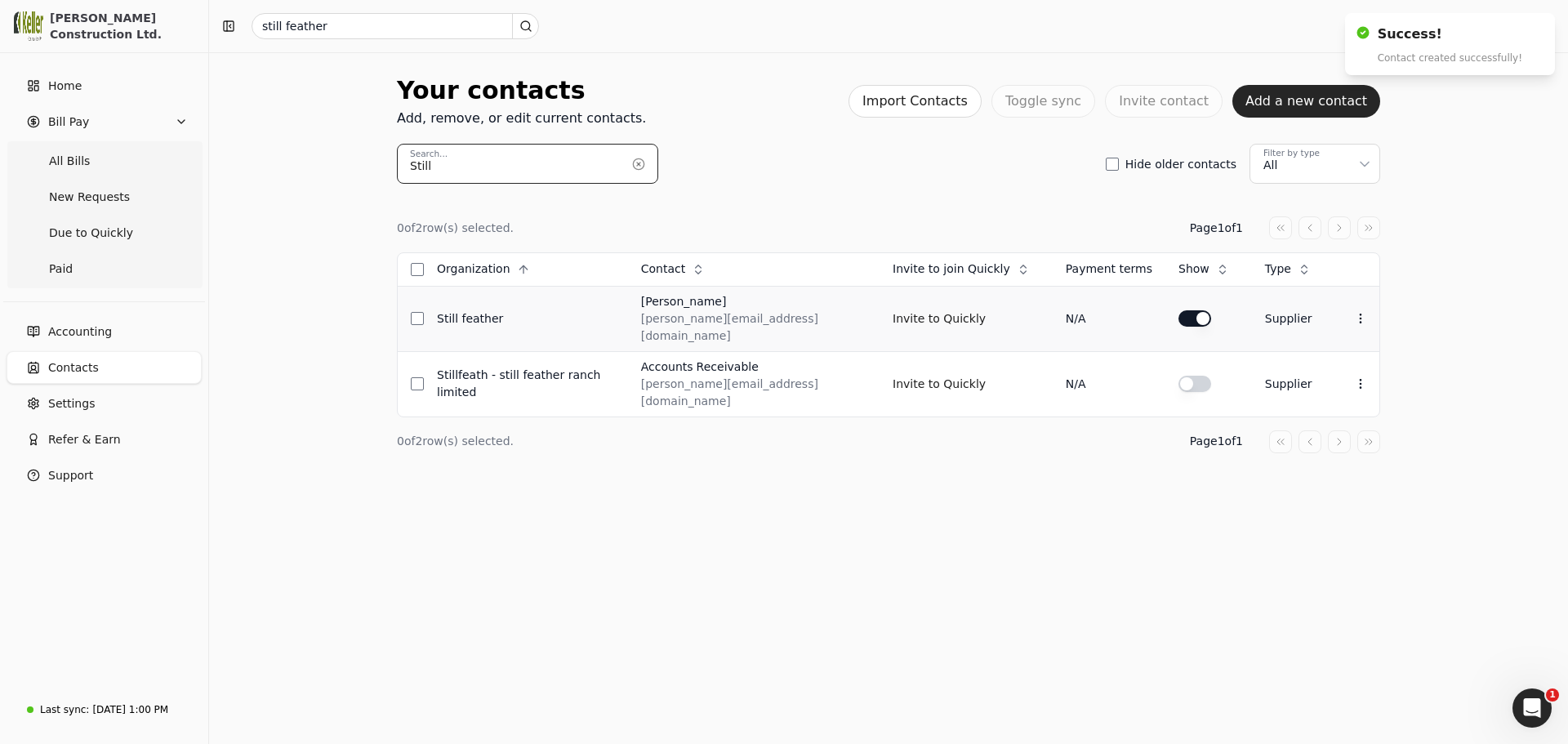
type input "Still"
click at [523, 310] on div "Still Feather" at bounding box center [525, 318] width 178 height 17
click at [1359, 312] on icon at bounding box center [1361, 318] width 13 height 13
click at [1291, 380] on li "Delete contact" at bounding box center [1276, 381] width 201 height 30
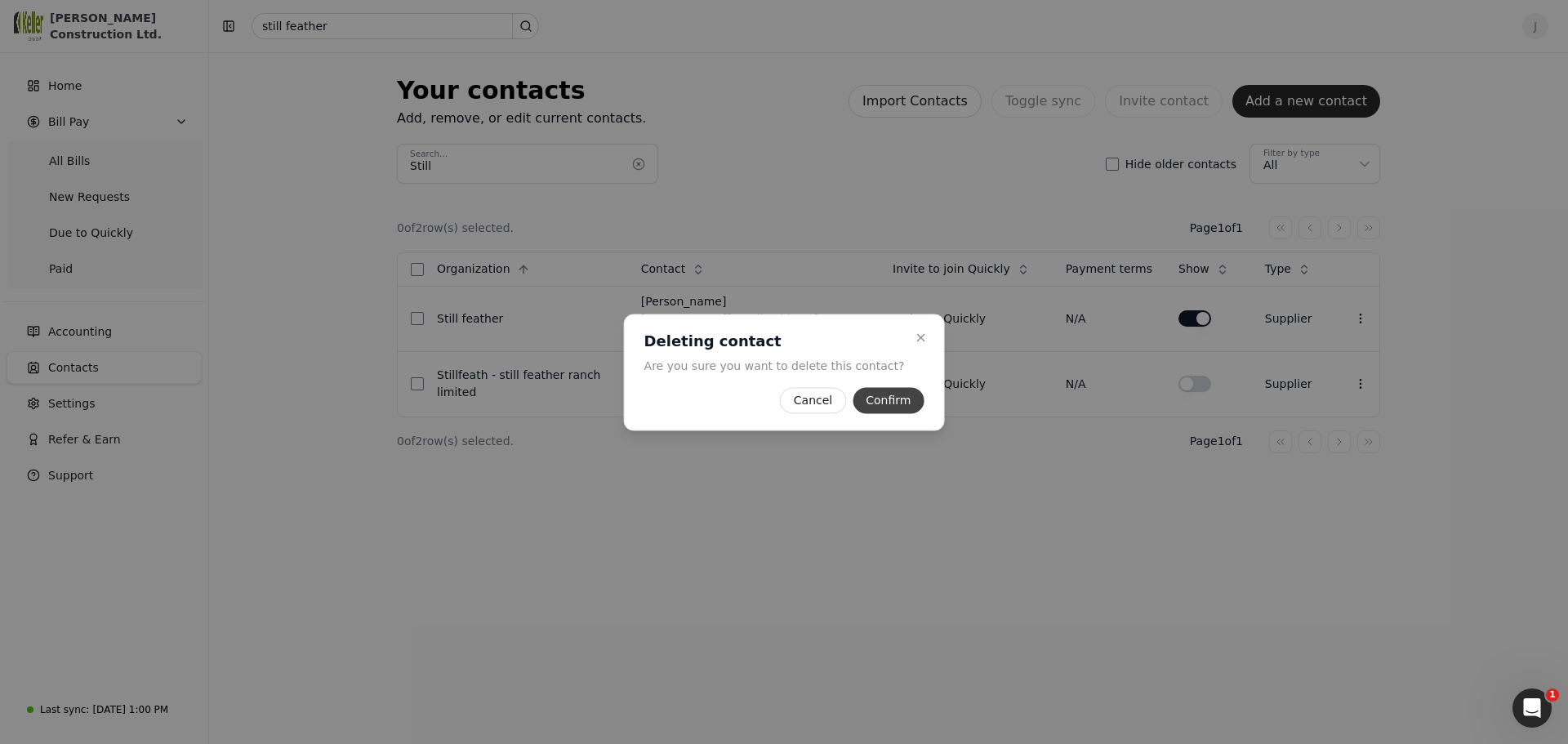
click at [873, 400] on button "Confirm" at bounding box center [889, 400] width 71 height 27
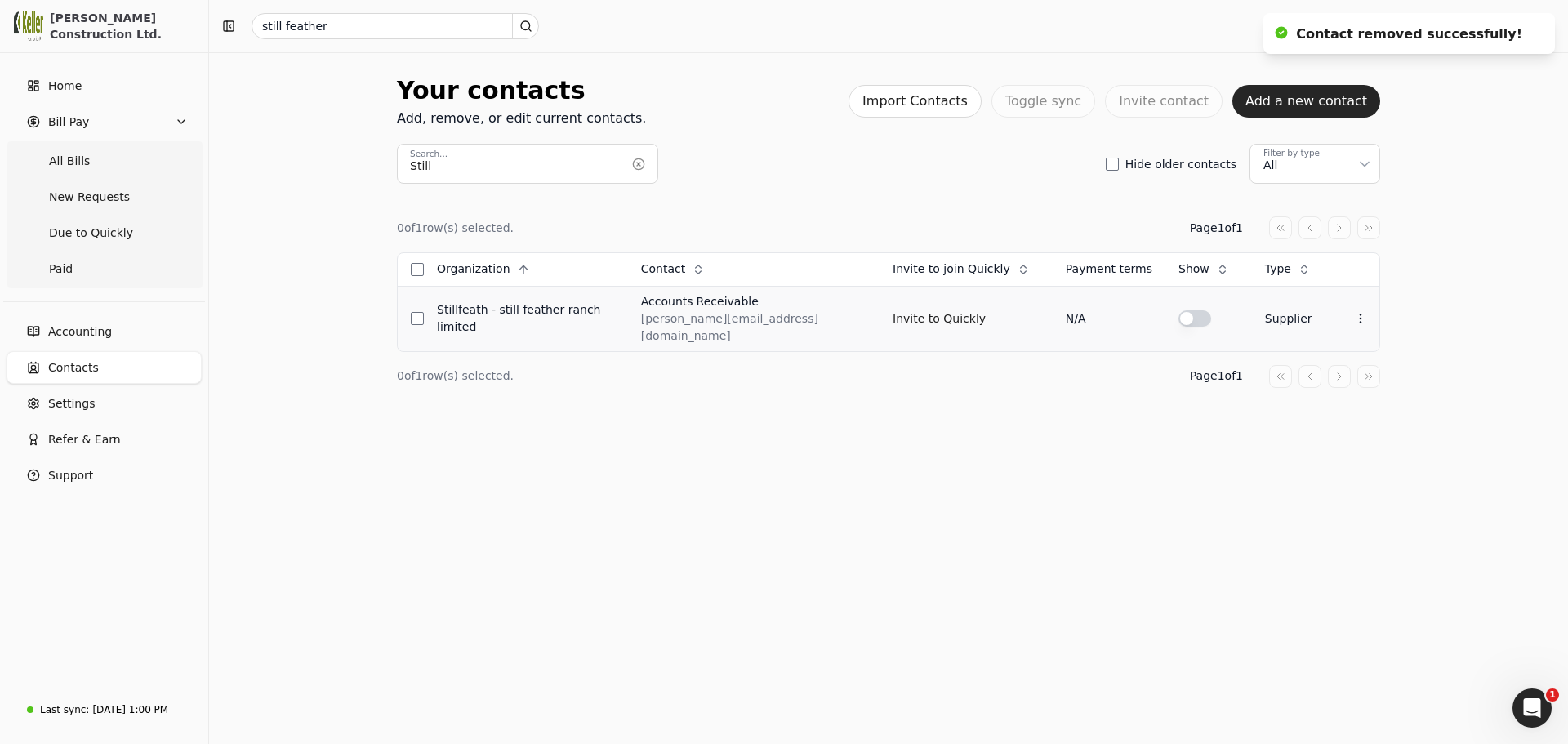
click at [602, 306] on div "STILLFEATH - STILL FEATHER RANCH LIMITED" at bounding box center [525, 318] width 178 height 35
click at [906, 196] on div "0 of 1 row(s) selected. Page 1 of 1 Organization Context Menu Button Contact Co…" at bounding box center [889, 301] width 983 height 236
